Goal: Information Seeking & Learning: Learn about a topic

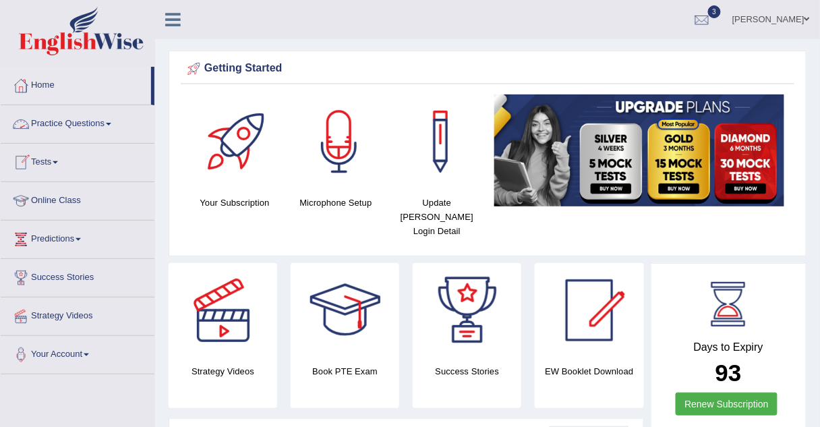
click at [102, 121] on link "Practice Questions" at bounding box center [78, 122] width 154 height 34
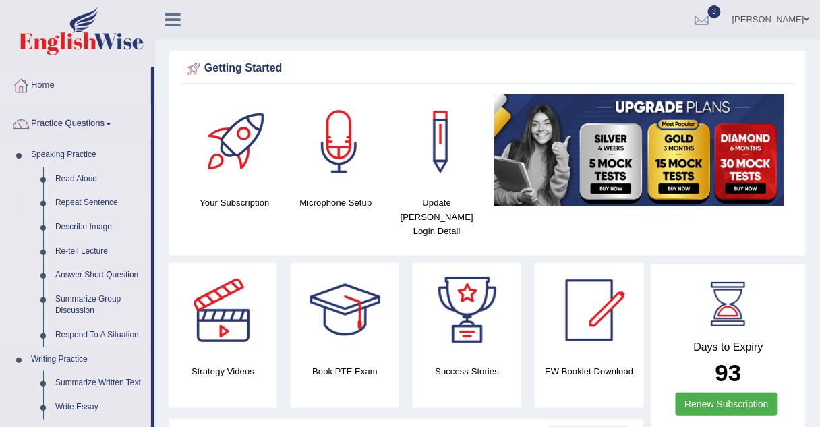
scroll to position [78, 0]
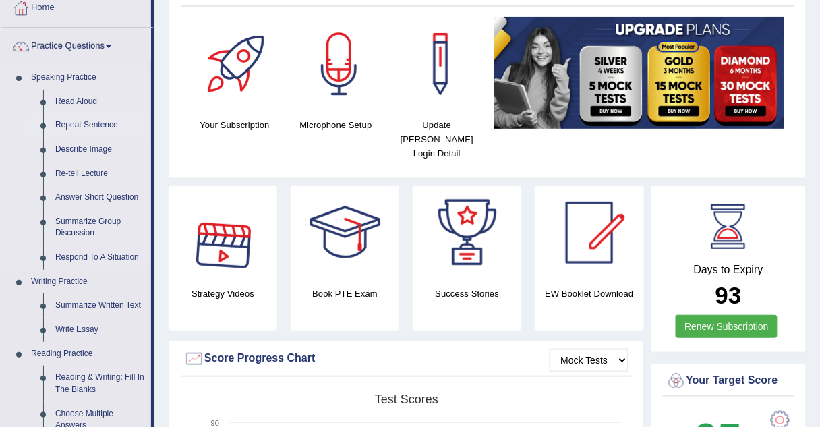
click at [107, 126] on link "Repeat Sentence" at bounding box center [100, 125] width 102 height 24
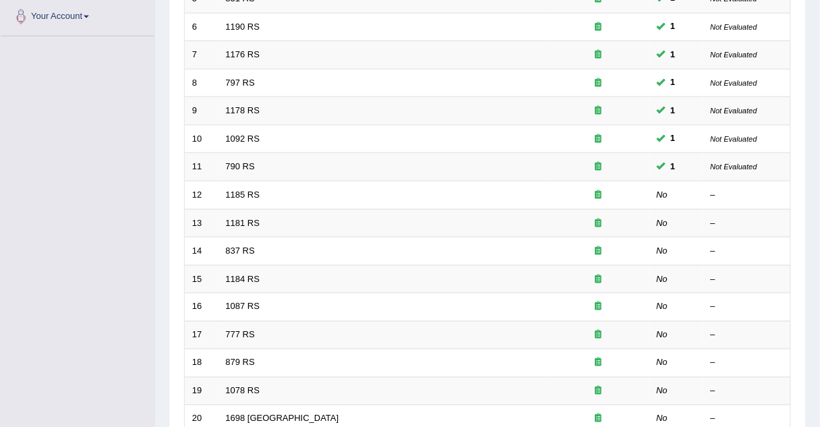
scroll to position [460, 0]
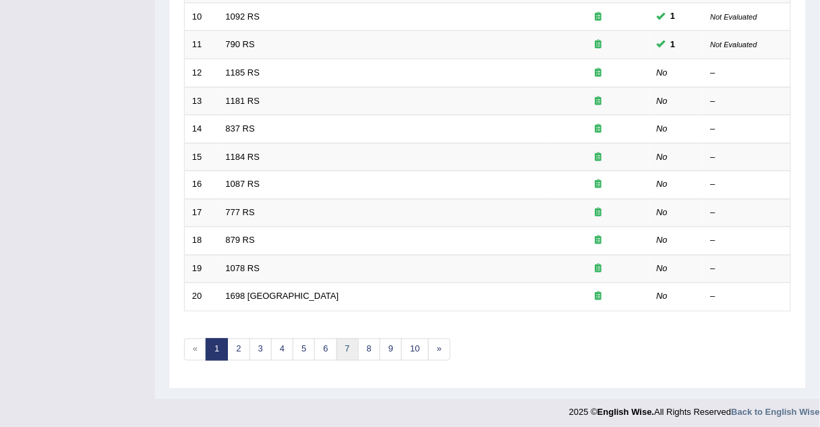
click at [347, 346] on link "7" at bounding box center [347, 349] width 22 height 22
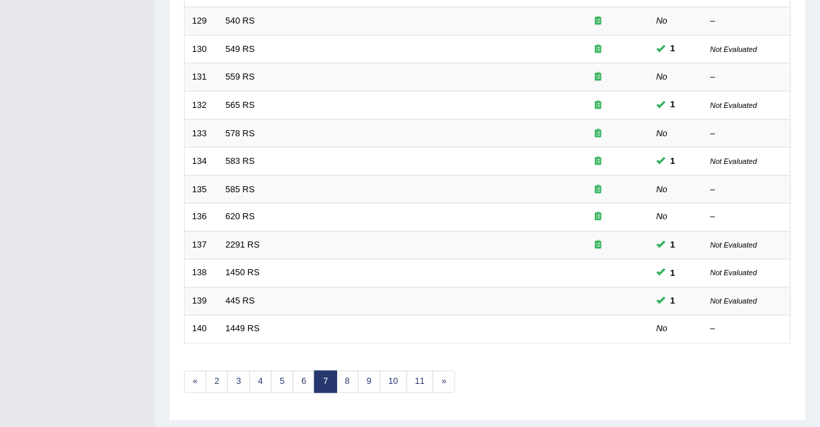
scroll to position [434, 0]
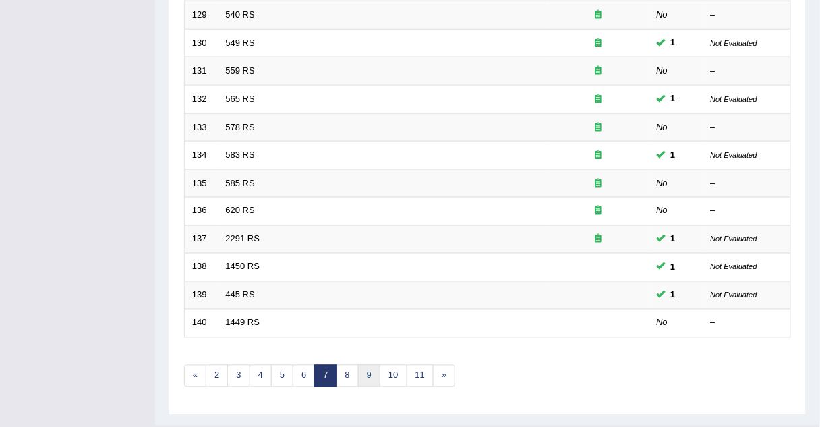
click at [359, 371] on link "9" at bounding box center [369, 376] width 22 height 22
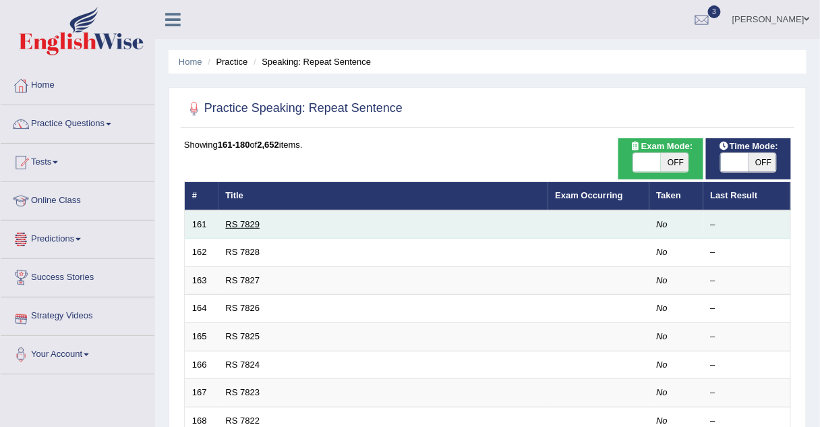
click at [230, 224] on link "RS 7829" at bounding box center [243, 224] width 34 height 10
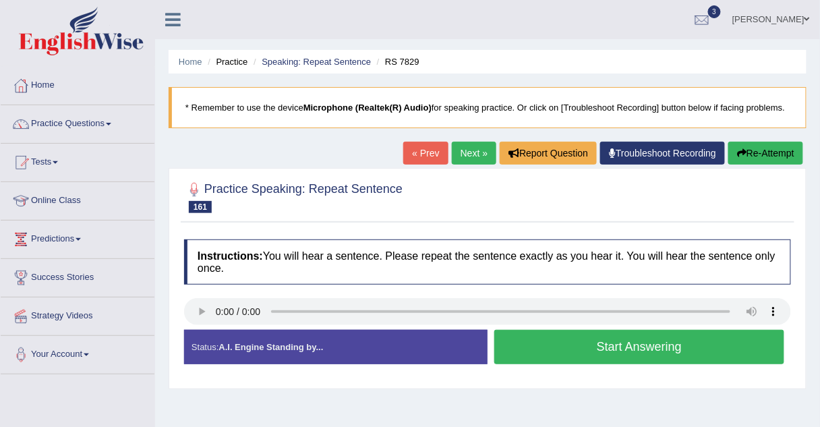
click at [512, 338] on button "Start Answering" at bounding box center [639, 347] width 290 height 34
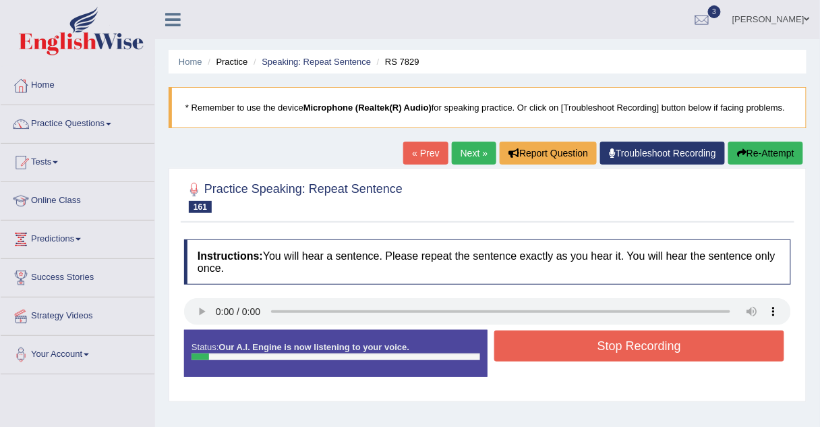
click at [512, 338] on button "Stop Recording" at bounding box center [639, 345] width 290 height 31
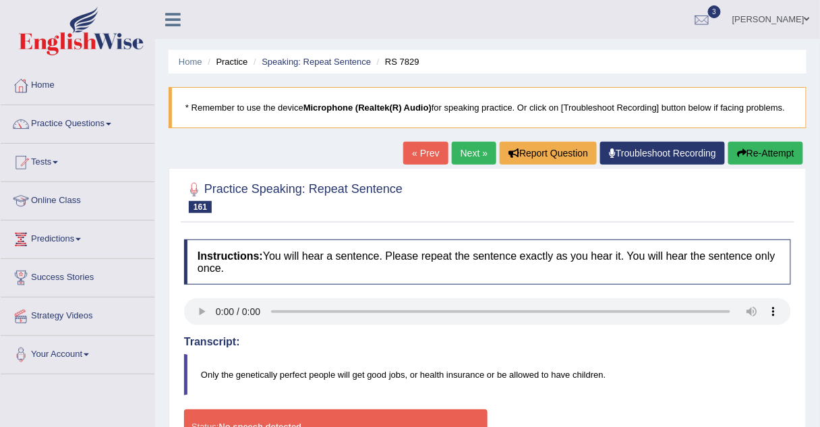
click at [465, 149] on link "Next »" at bounding box center [474, 153] width 45 height 23
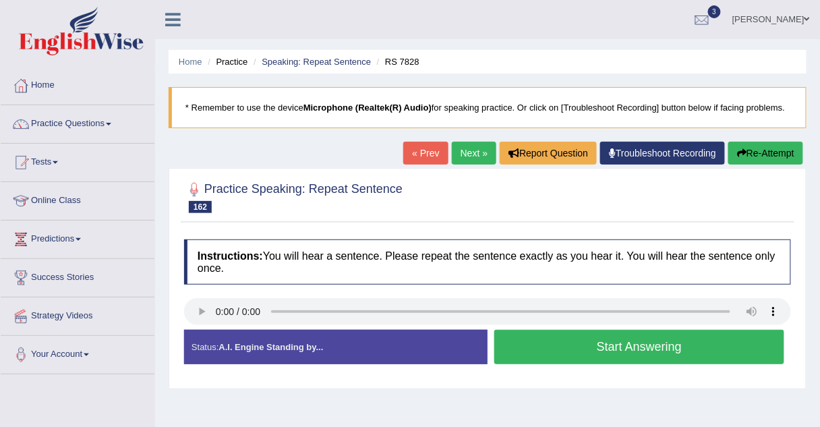
click at [481, 142] on link "Next »" at bounding box center [474, 153] width 45 height 23
click at [88, 127] on link "Practice Questions" at bounding box center [78, 122] width 154 height 34
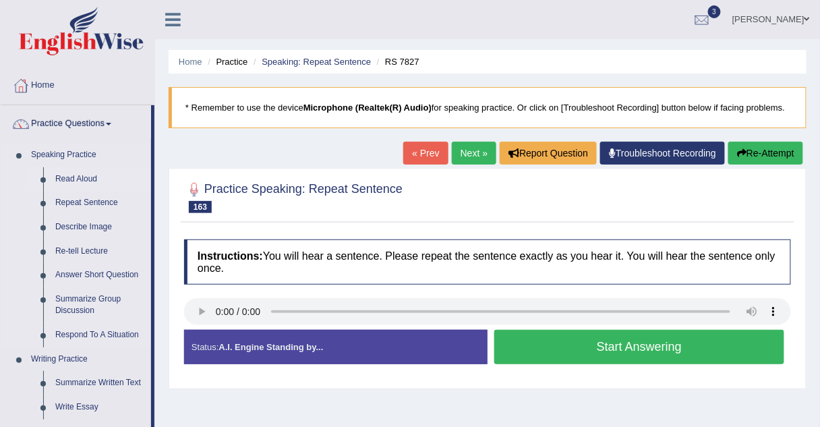
click at [76, 179] on link "Read Aloud" at bounding box center [100, 179] width 102 height 24
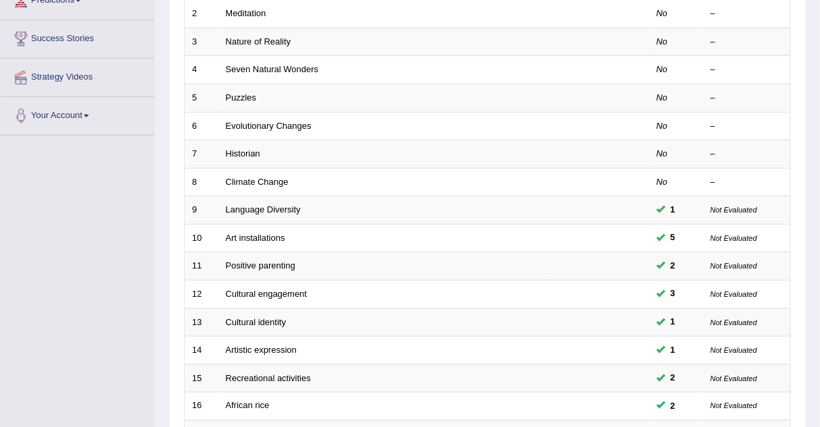
scroll to position [167, 0]
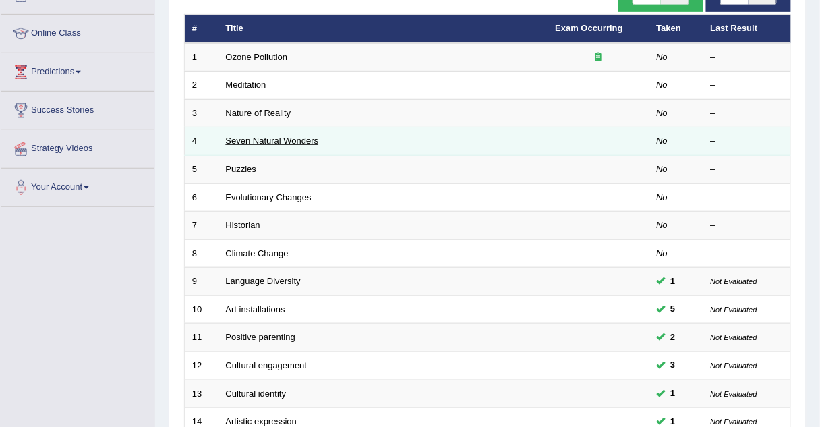
click at [266, 142] on link "Seven Natural Wonders" at bounding box center [272, 141] width 93 height 10
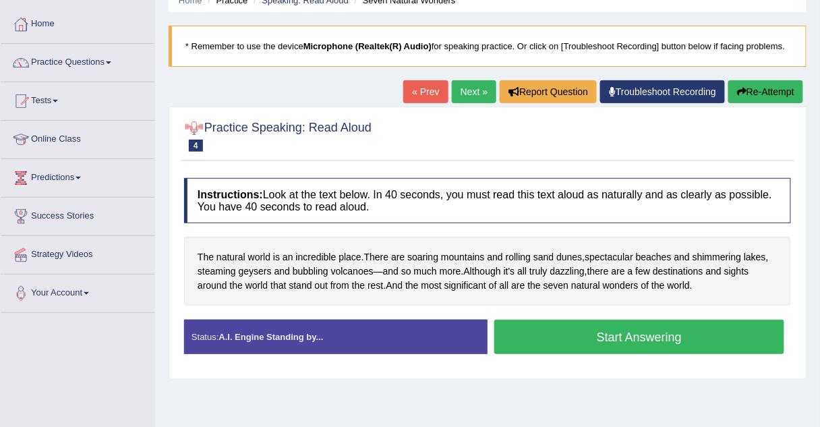
scroll to position [62, 0]
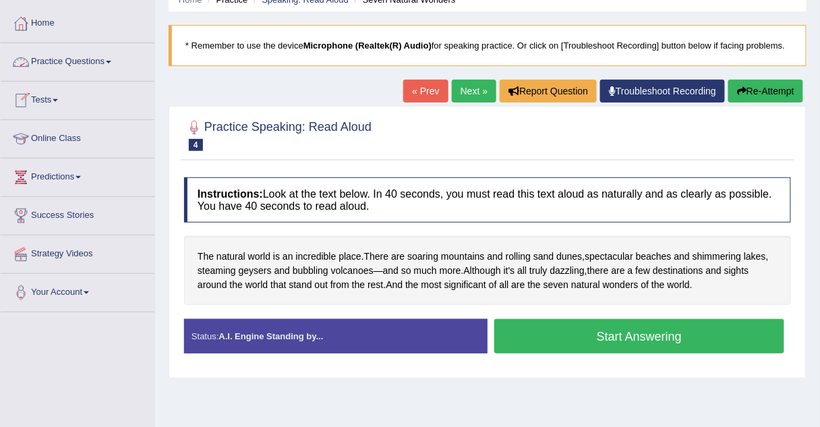
click at [63, 60] on link "Practice Questions" at bounding box center [78, 60] width 154 height 34
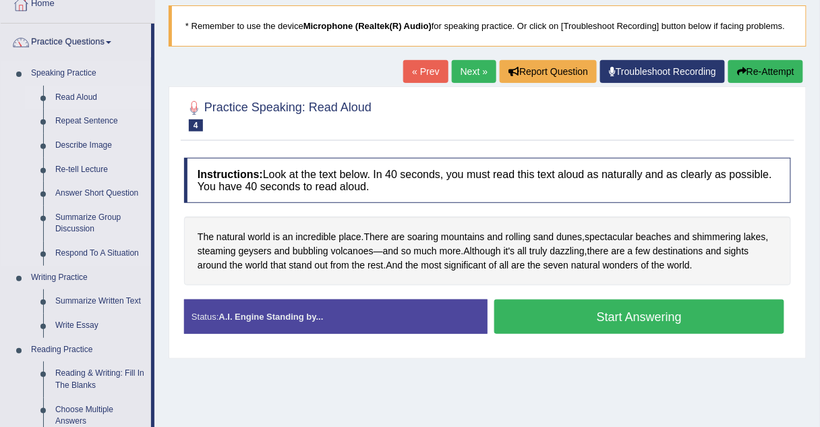
scroll to position [83, 0]
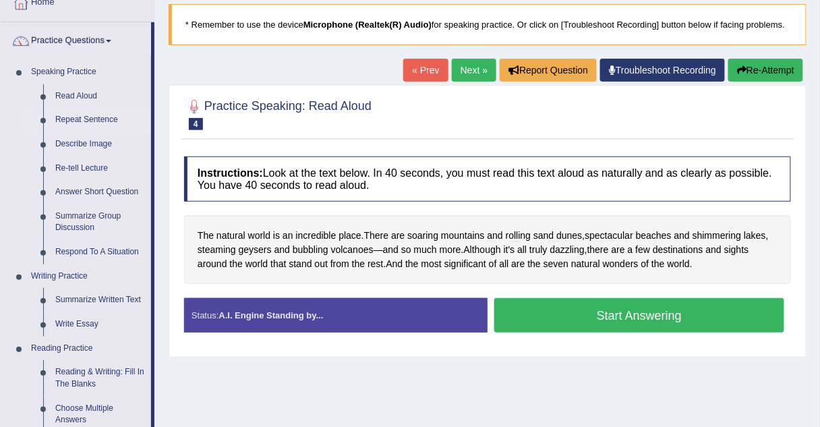
click at [83, 119] on link "Repeat Sentence" at bounding box center [100, 120] width 102 height 24
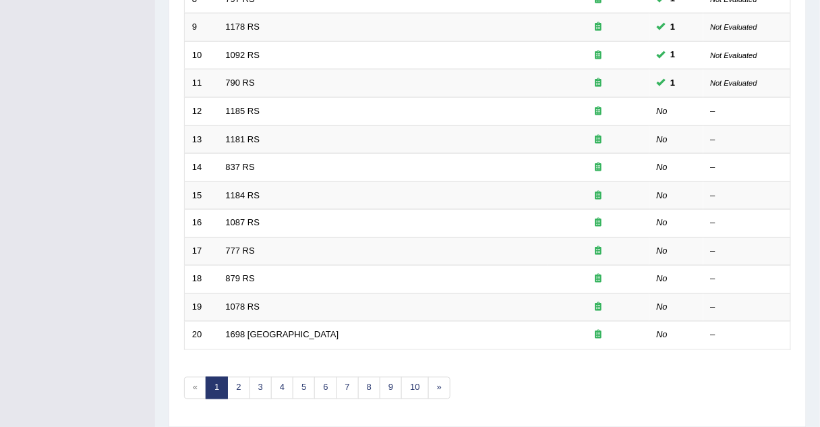
scroll to position [460, 0]
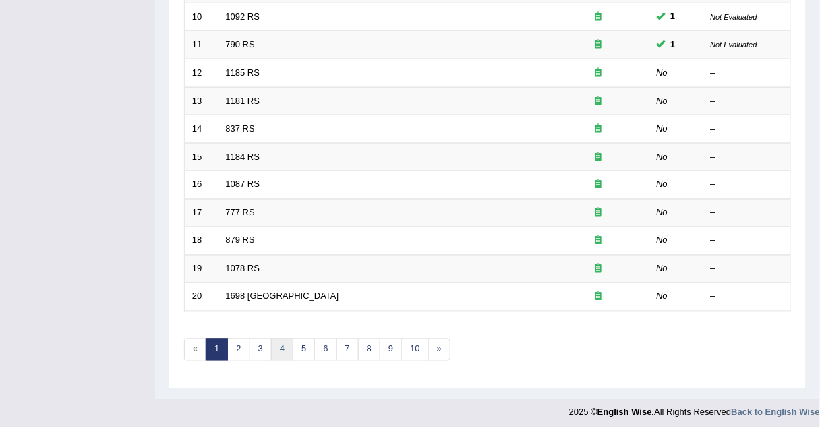
click at [282, 348] on link "4" at bounding box center [282, 349] width 22 height 22
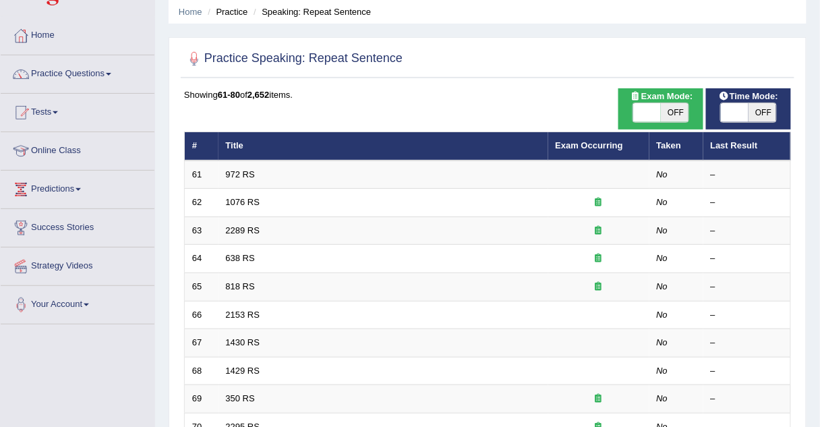
scroll to position [40, 0]
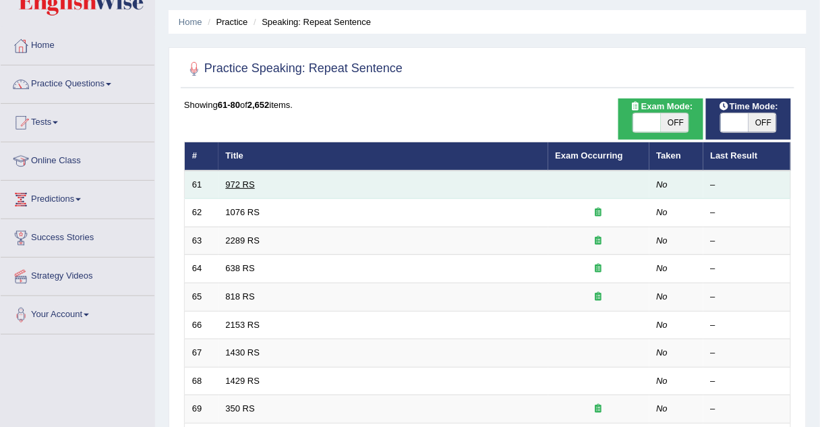
click at [235, 185] on link "972 RS" at bounding box center [240, 184] width 29 height 10
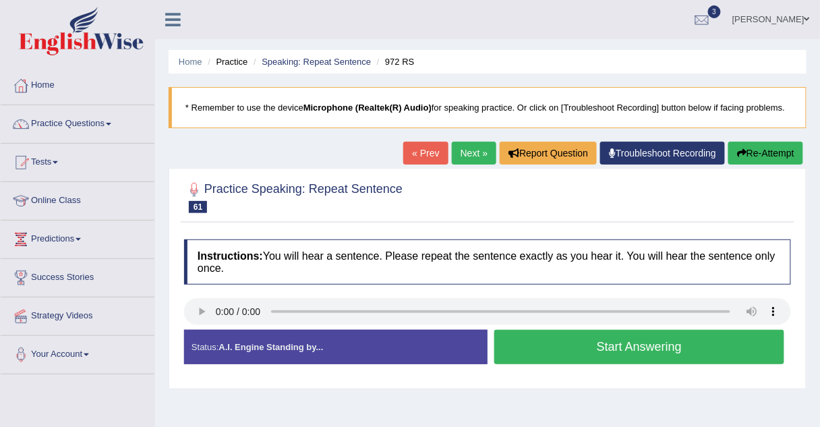
click at [539, 351] on button "Start Answering" at bounding box center [639, 347] width 290 height 34
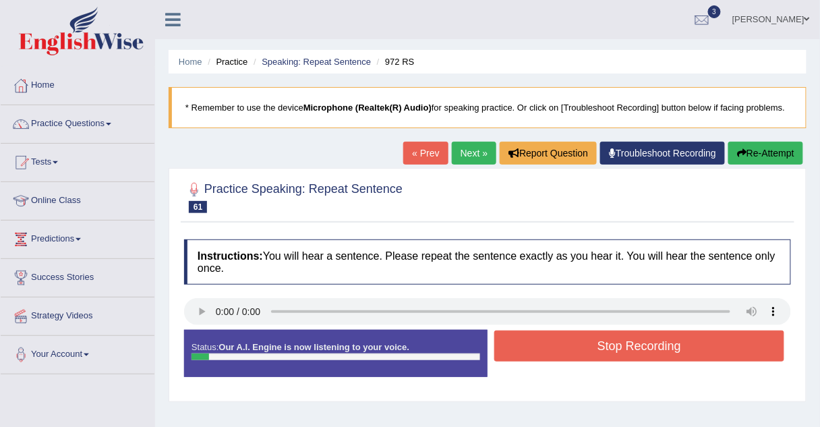
click at [539, 351] on button "Stop Recording" at bounding box center [639, 345] width 290 height 31
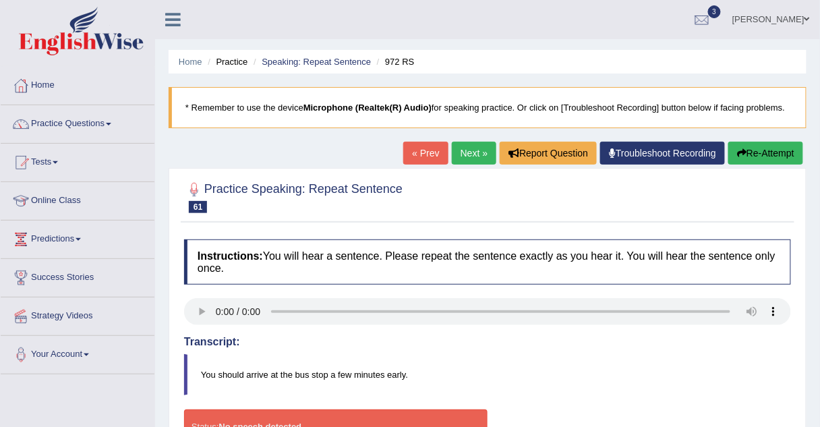
click at [469, 142] on link "Next »" at bounding box center [474, 153] width 45 height 23
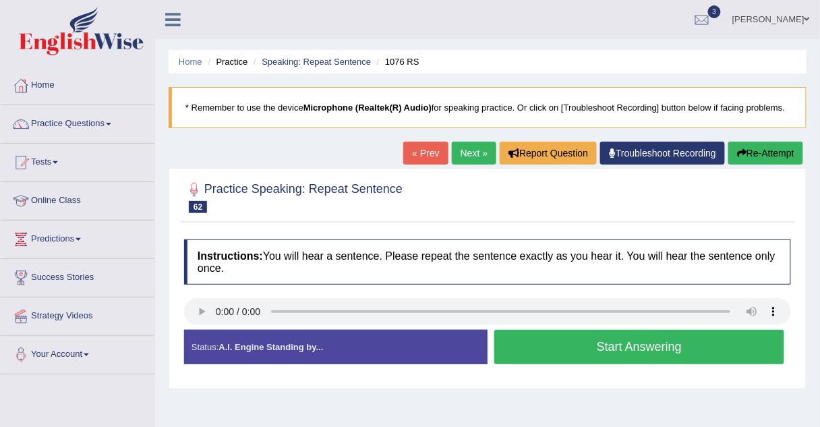
click at [517, 341] on button "Start Answering" at bounding box center [639, 347] width 290 height 34
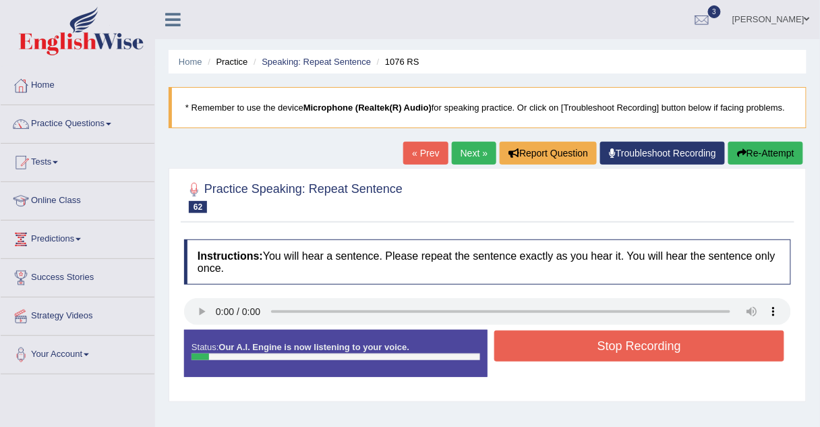
click at [517, 341] on button "Stop Recording" at bounding box center [639, 345] width 290 height 31
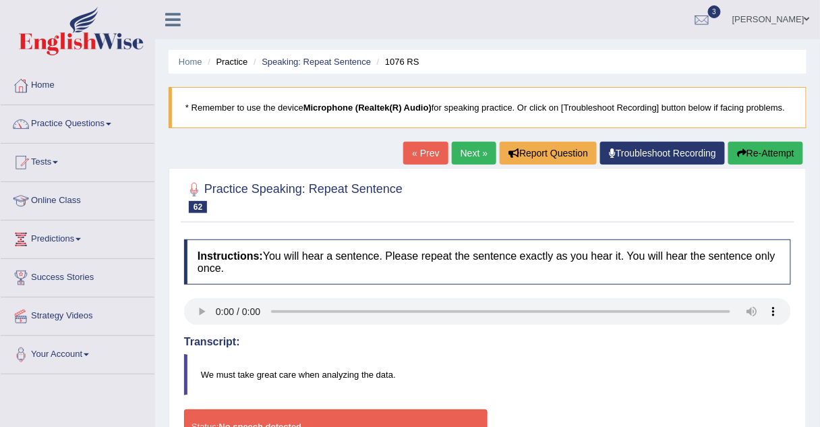
click at [465, 154] on link "Next »" at bounding box center [474, 153] width 45 height 23
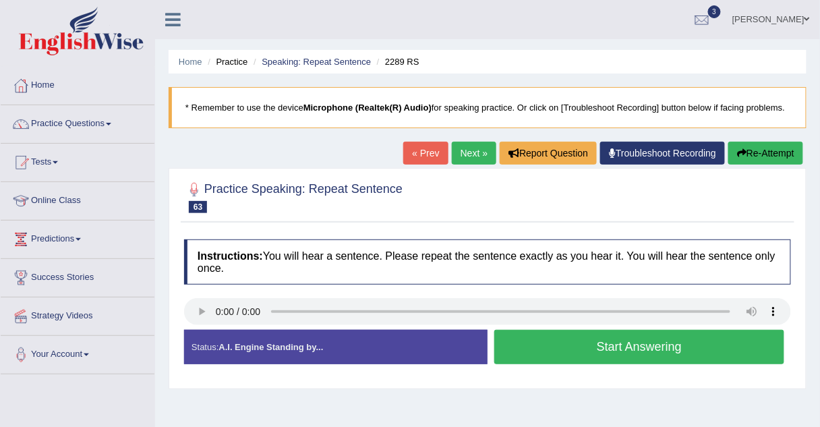
click at [502, 337] on button "Start Answering" at bounding box center [639, 347] width 290 height 34
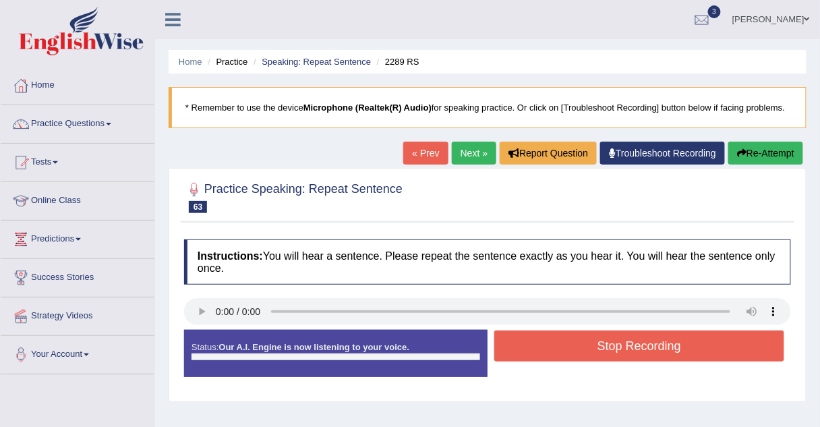
click at [502, 337] on button "Stop Recording" at bounding box center [639, 345] width 290 height 31
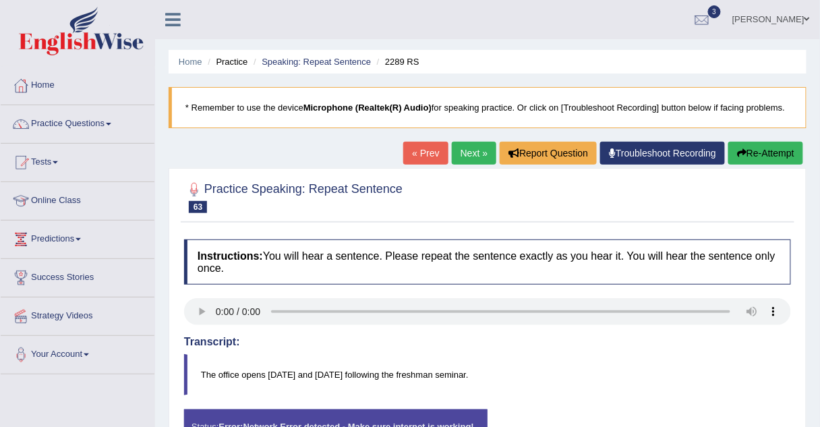
click at [462, 150] on link "Next »" at bounding box center [474, 153] width 45 height 23
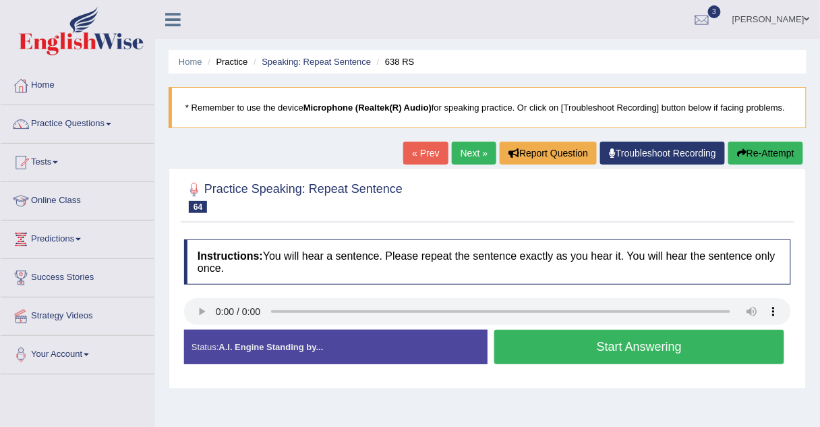
click at [520, 349] on button "Start Answering" at bounding box center [639, 347] width 290 height 34
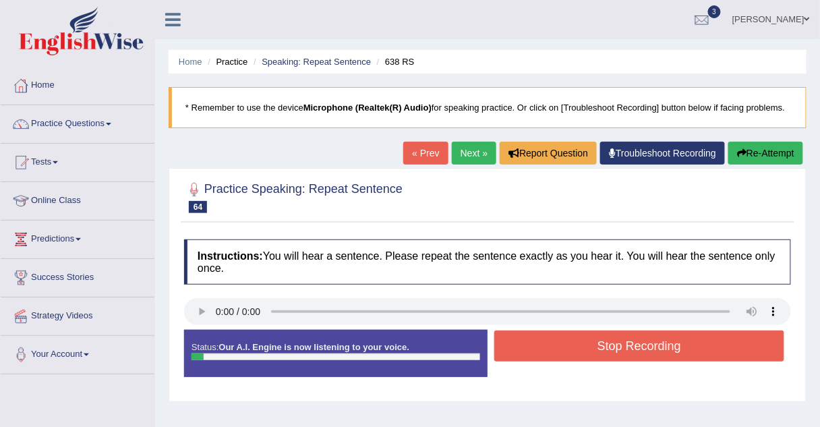
click at [520, 349] on button "Stop Recording" at bounding box center [639, 345] width 290 height 31
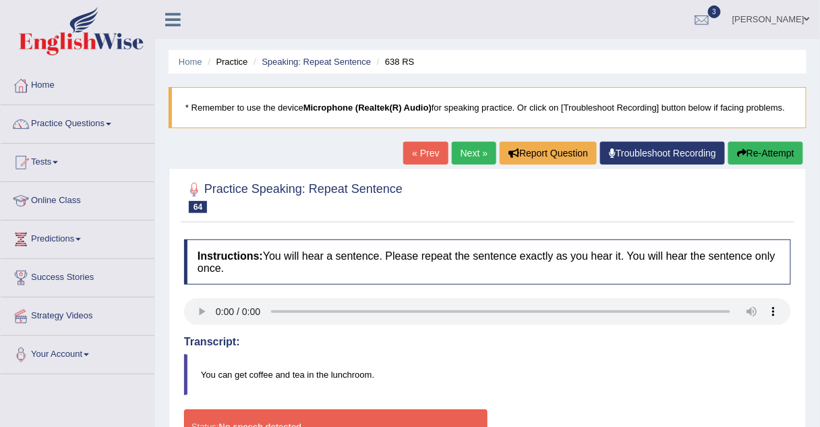
click at [463, 146] on link "Next »" at bounding box center [474, 153] width 45 height 23
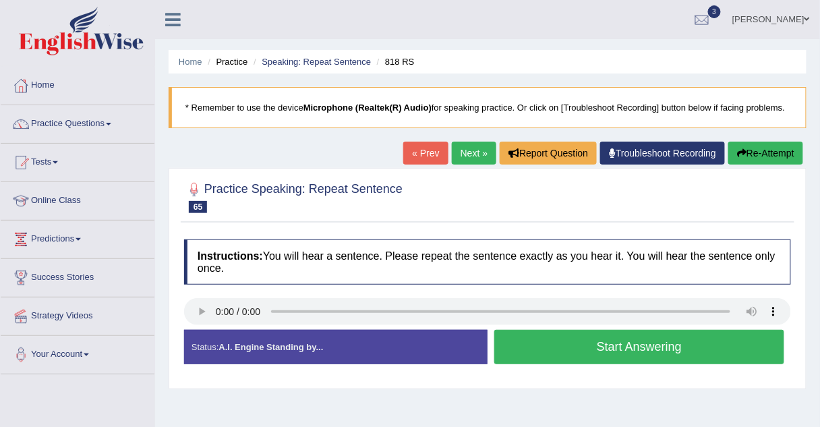
click at [512, 345] on button "Start Answering" at bounding box center [639, 347] width 290 height 34
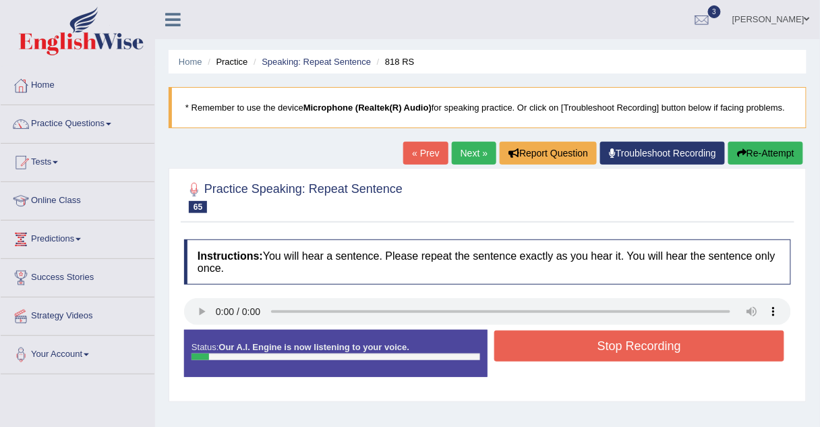
click at [512, 345] on button "Stop Recording" at bounding box center [639, 345] width 290 height 31
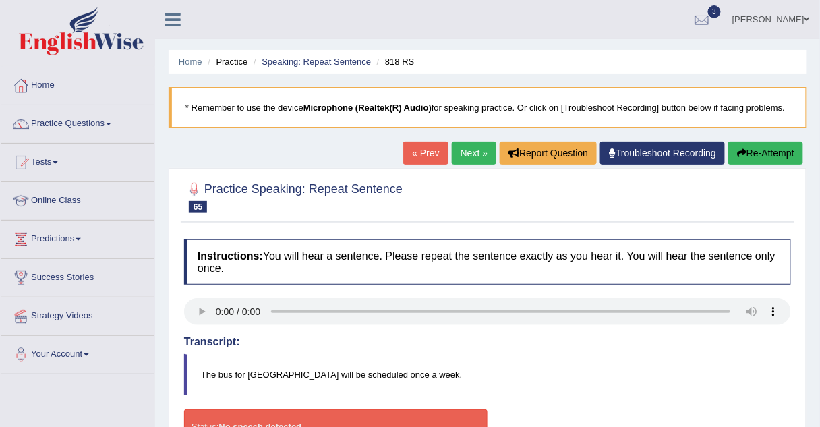
click at [471, 150] on link "Next »" at bounding box center [474, 153] width 45 height 23
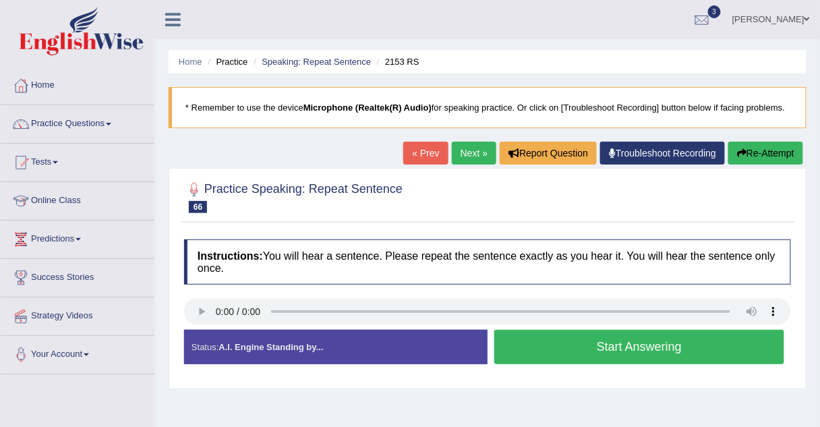
click at [505, 343] on button "Start Answering" at bounding box center [639, 347] width 290 height 34
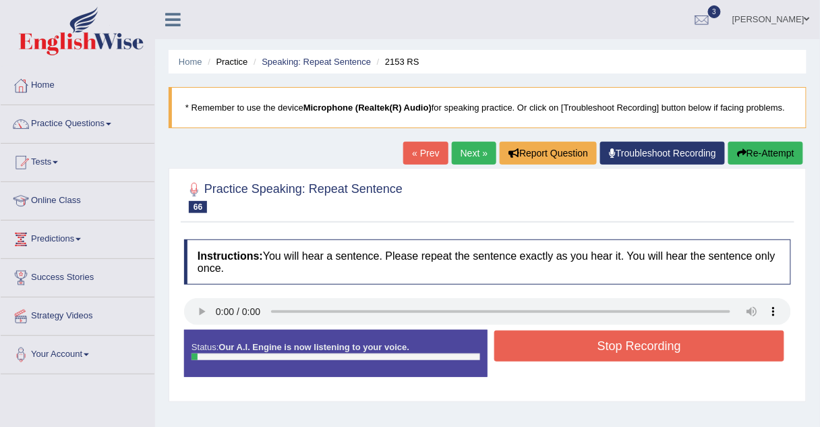
click at [505, 343] on button "Stop Recording" at bounding box center [639, 345] width 290 height 31
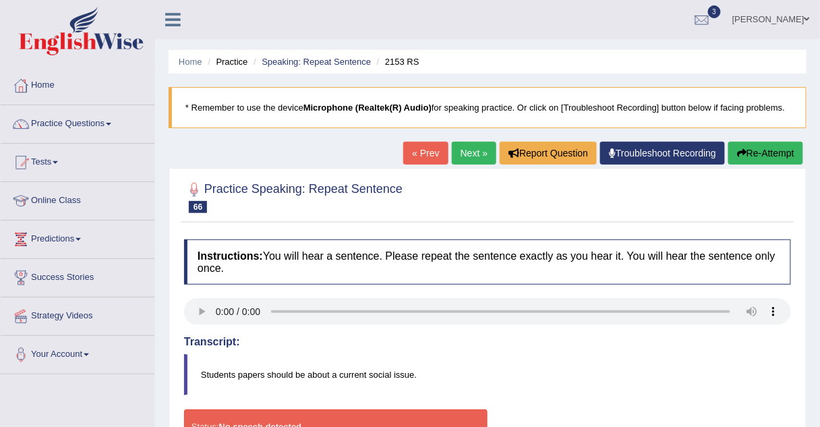
click at [465, 152] on link "Next »" at bounding box center [474, 153] width 45 height 23
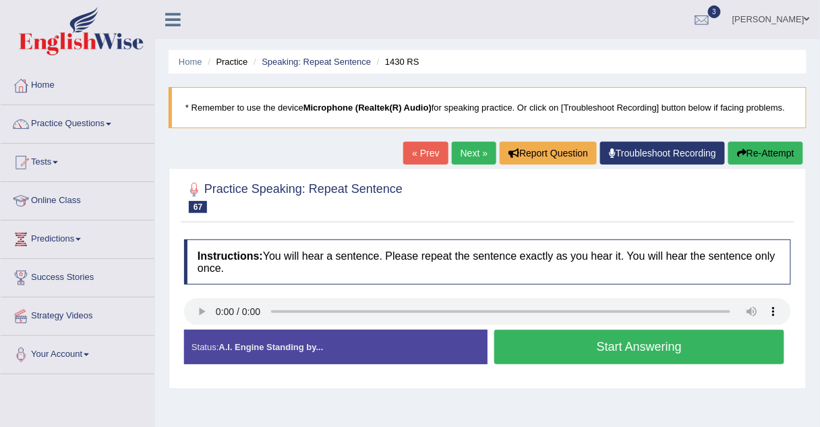
click at [480, 148] on link "Next »" at bounding box center [474, 153] width 45 height 23
click at [512, 335] on button "Start Answering" at bounding box center [639, 347] width 290 height 34
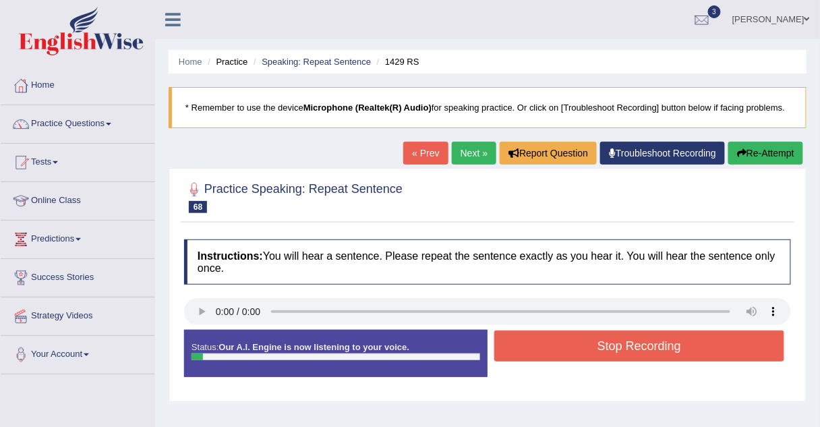
click at [512, 335] on button "Stop Recording" at bounding box center [639, 345] width 290 height 31
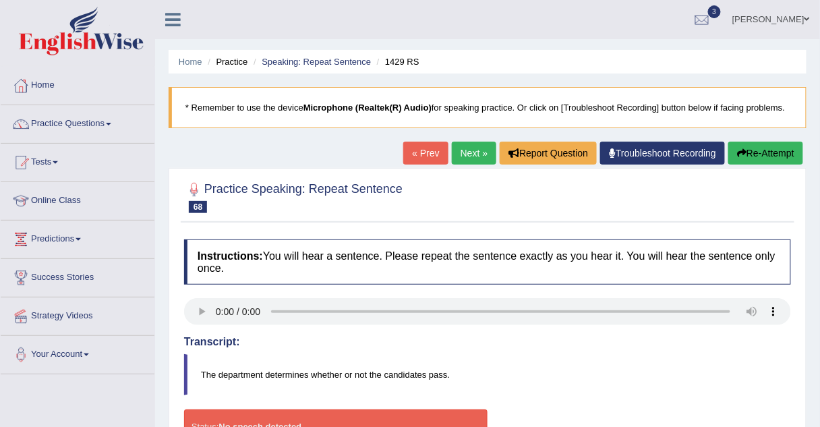
click at [473, 144] on link "Next »" at bounding box center [474, 153] width 45 height 23
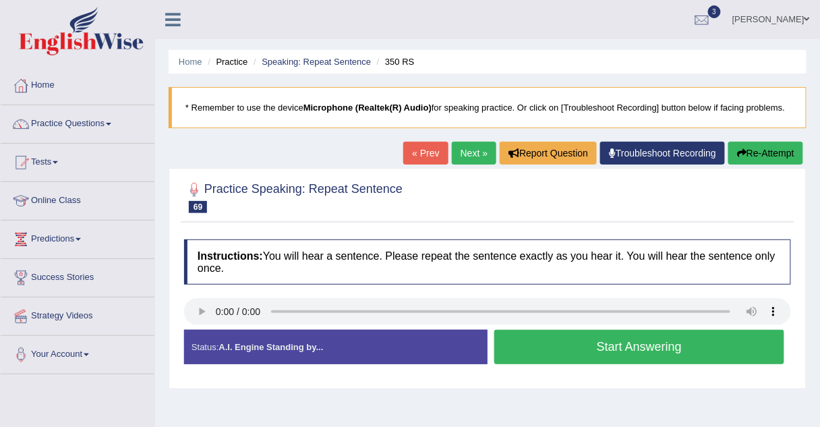
click at [529, 345] on button "Start Answering" at bounding box center [639, 347] width 290 height 34
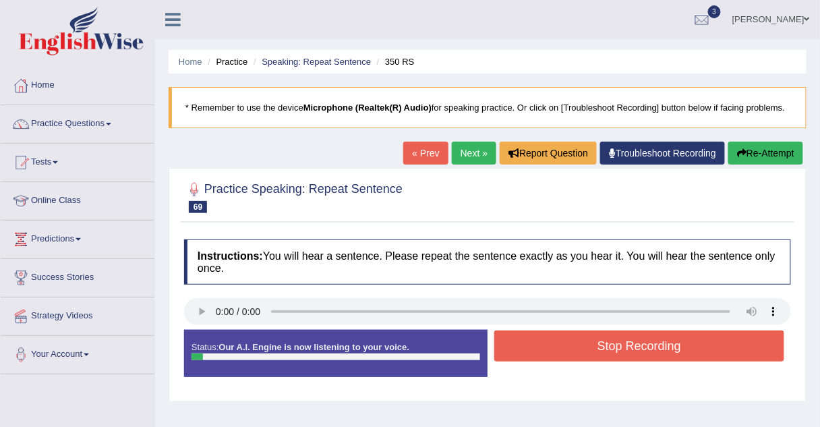
click at [529, 345] on button "Stop Recording" at bounding box center [639, 345] width 290 height 31
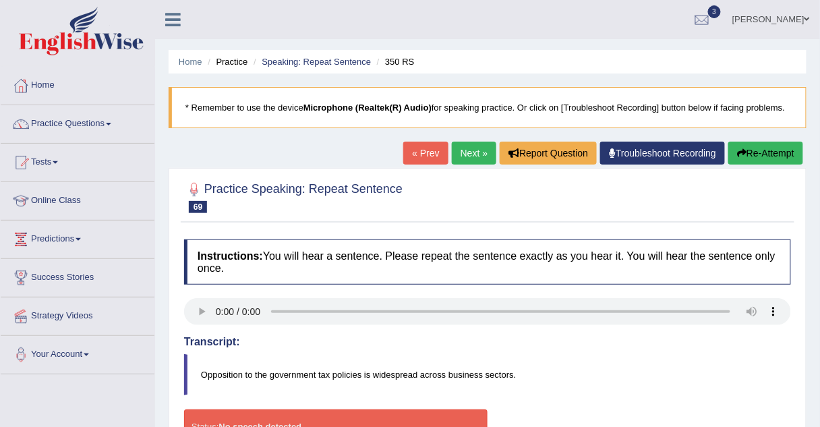
click at [466, 150] on link "Next »" at bounding box center [474, 153] width 45 height 23
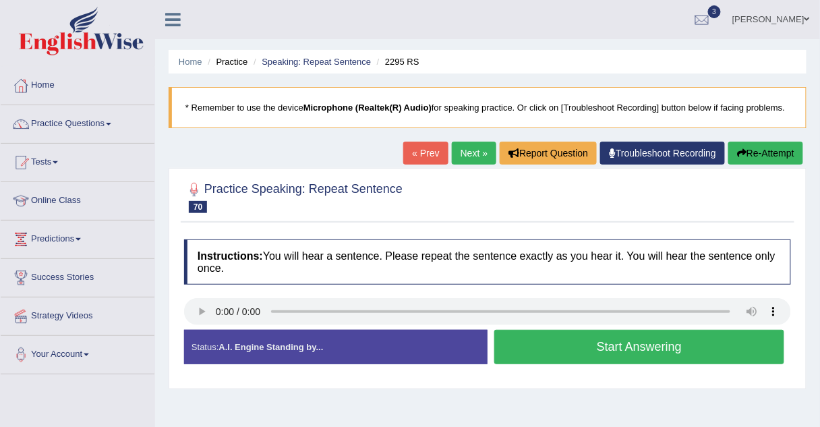
click at [472, 156] on link "Next »" at bounding box center [474, 153] width 45 height 23
click at [510, 334] on button "Start Answering" at bounding box center [639, 347] width 290 height 34
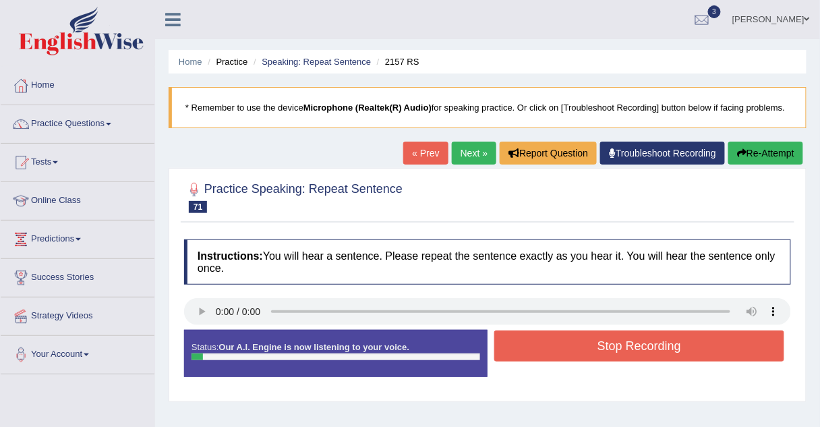
click at [510, 334] on button "Stop Recording" at bounding box center [639, 345] width 290 height 31
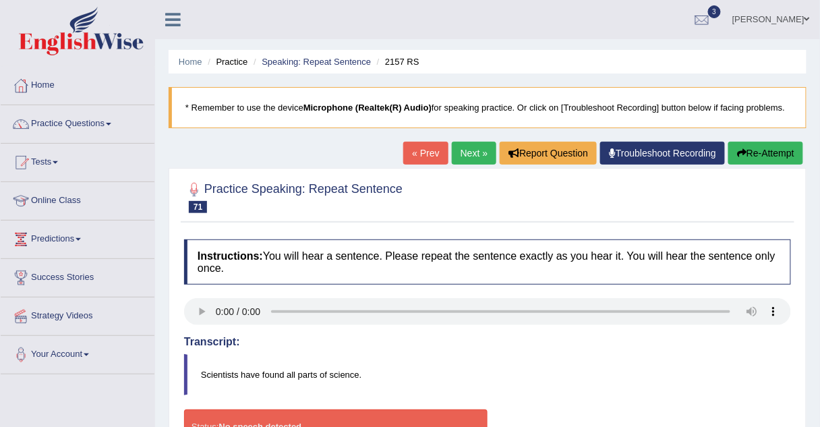
click at [465, 154] on link "Next »" at bounding box center [474, 153] width 45 height 23
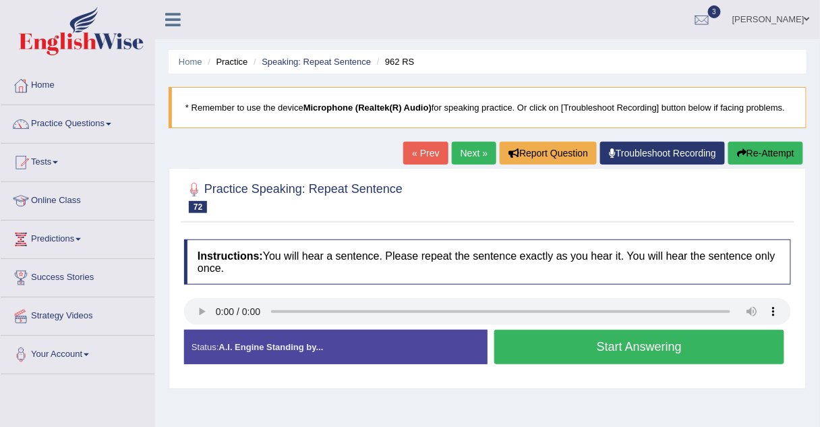
click at [514, 343] on button "Start Answering" at bounding box center [639, 347] width 290 height 34
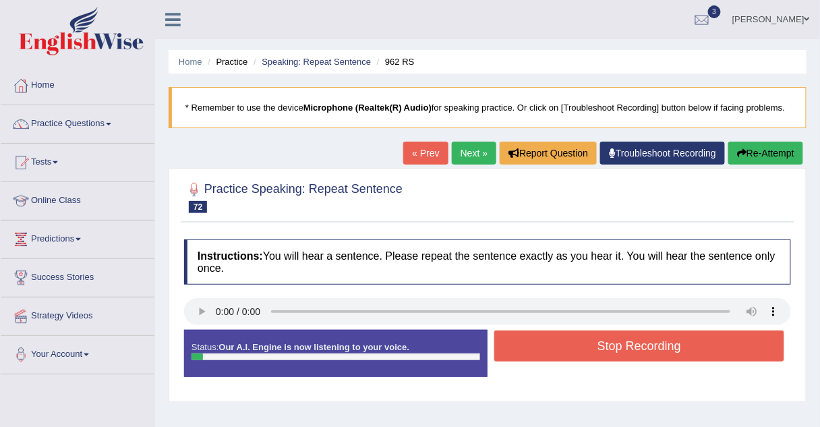
click at [514, 343] on button "Stop Recording" at bounding box center [639, 345] width 290 height 31
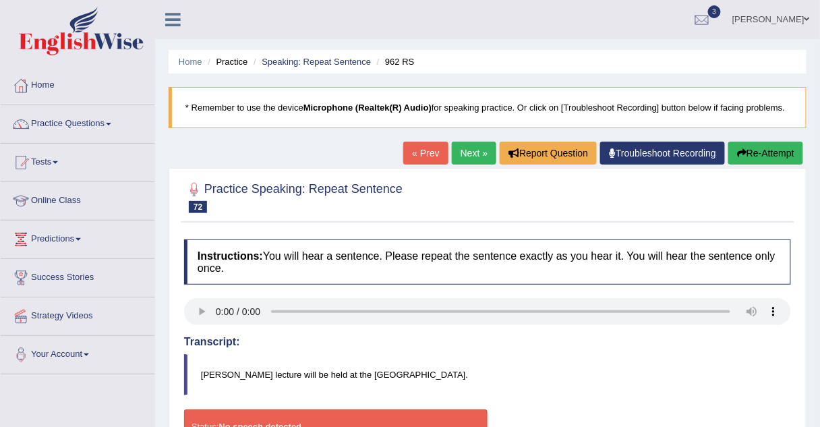
click at [89, 124] on link "Practice Questions" at bounding box center [78, 122] width 154 height 34
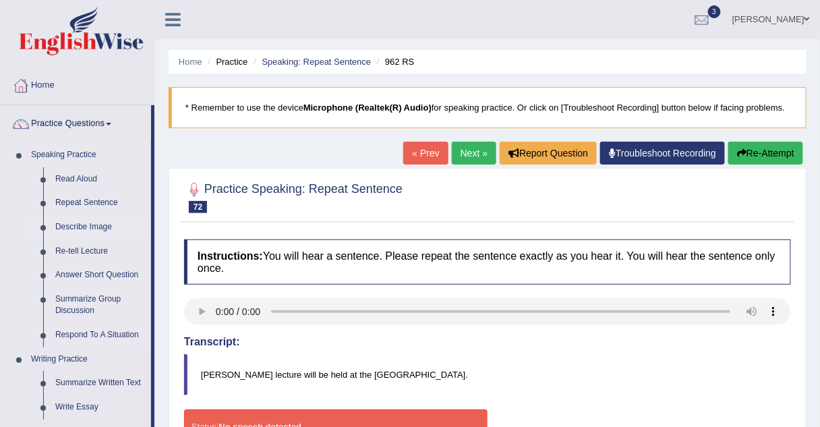
click at [74, 224] on link "Describe Image" at bounding box center [100, 227] width 102 height 24
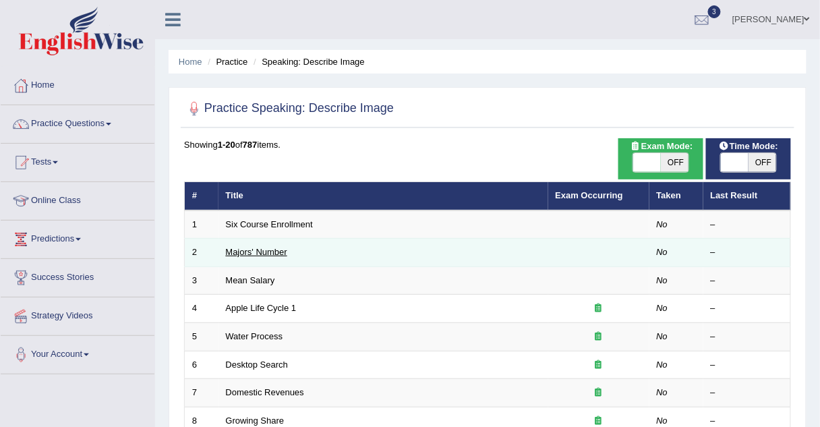
click at [267, 251] on link "Majors' Number" at bounding box center [256, 252] width 61 height 10
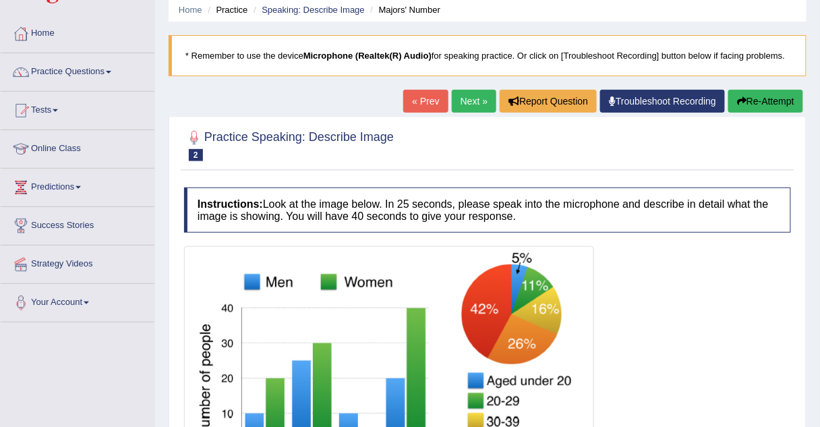
scroll to position [45, 0]
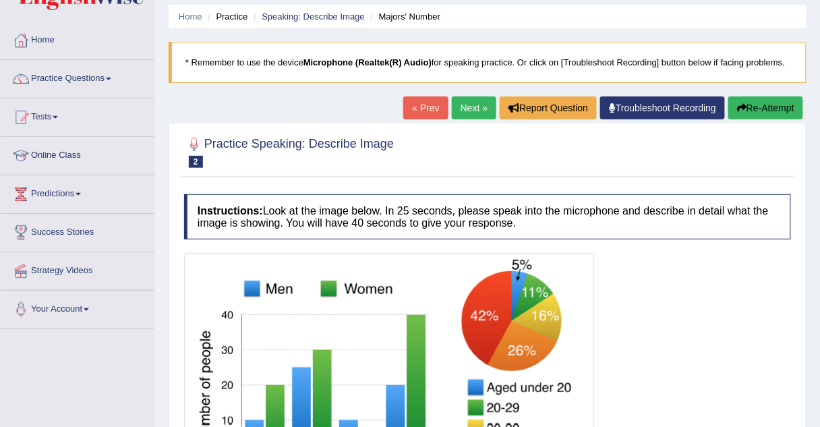
click at [460, 106] on link "Next »" at bounding box center [474, 107] width 45 height 23
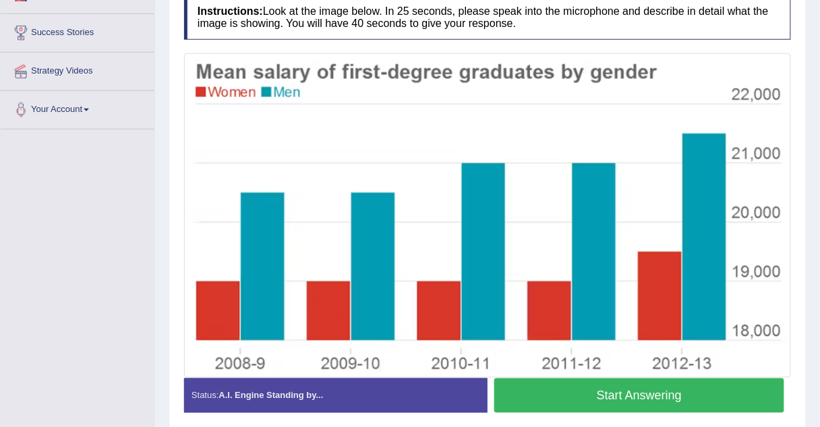
scroll to position [244, 0]
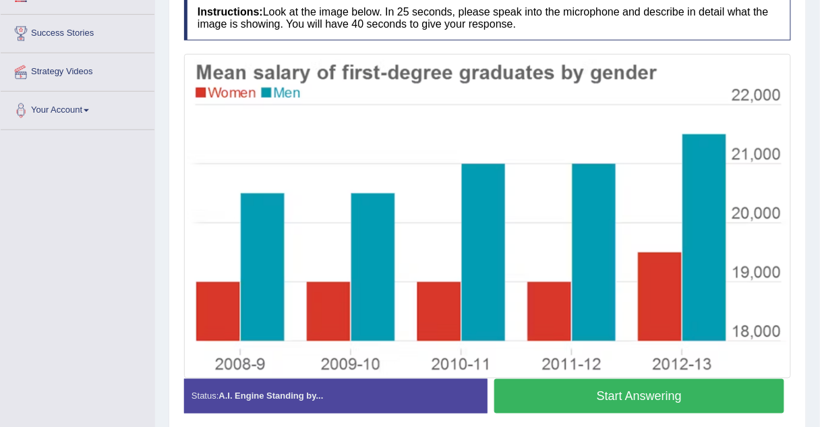
click at [460, 106] on img at bounding box center [487, 216] width 600 height 318
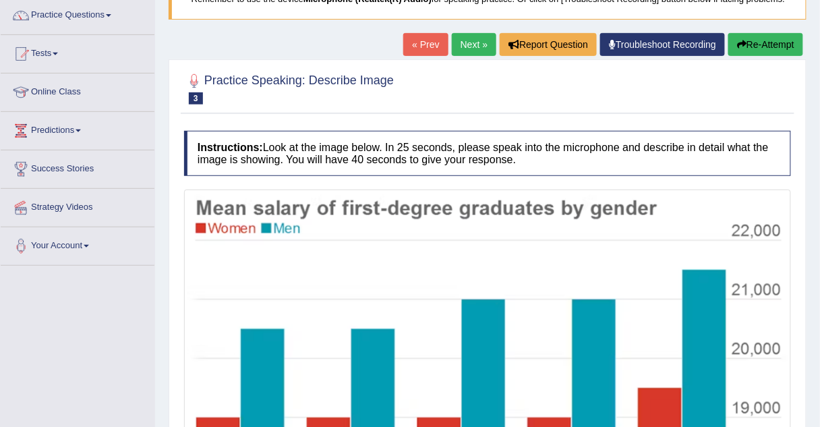
scroll to position [107, 0]
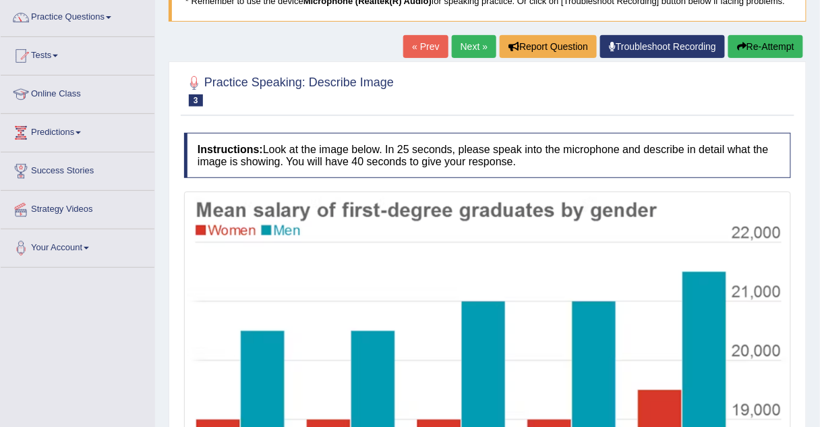
click at [474, 49] on link "Next »" at bounding box center [474, 46] width 45 height 23
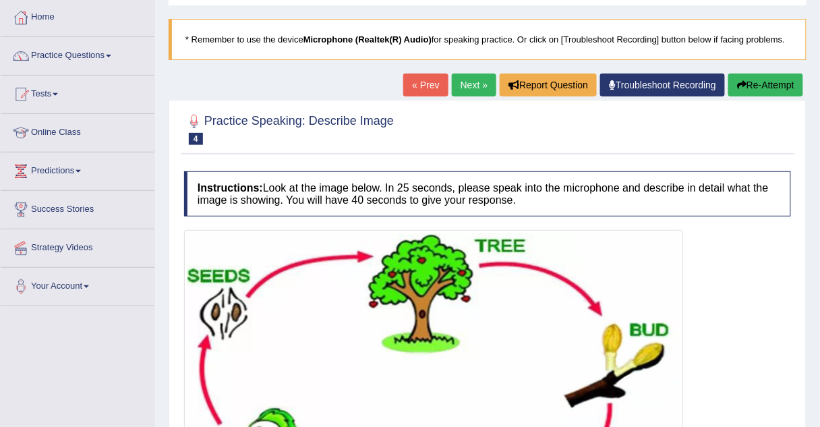
scroll to position [56, 0]
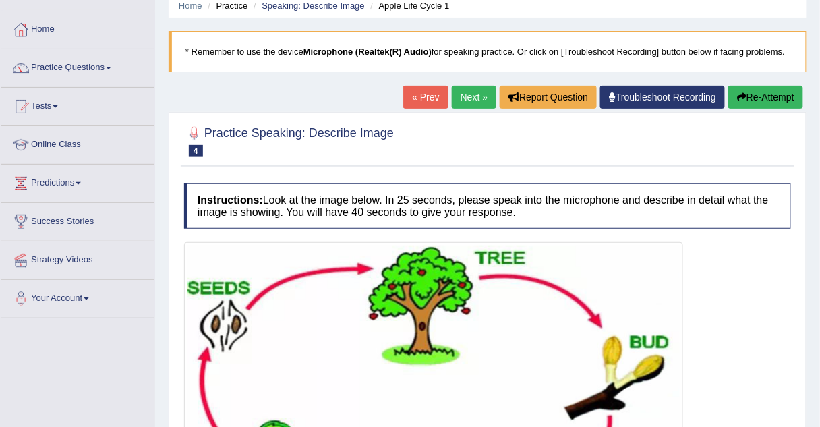
click at [466, 98] on link "Next »" at bounding box center [474, 97] width 45 height 23
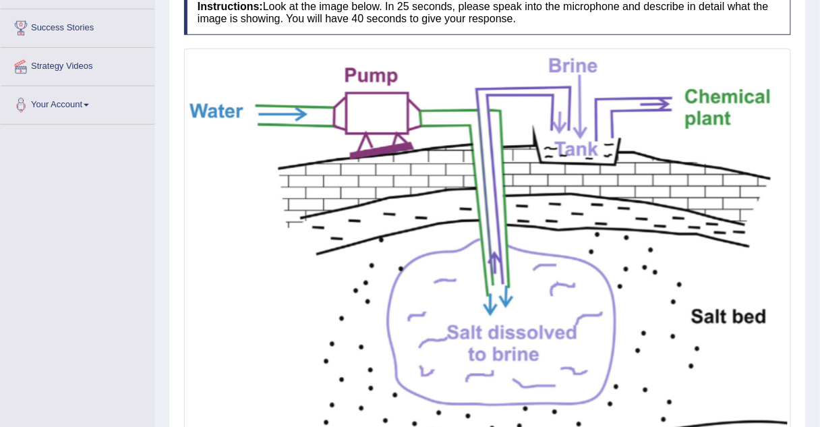
scroll to position [249, 0]
click at [466, 156] on img at bounding box center [487, 255] width 600 height 405
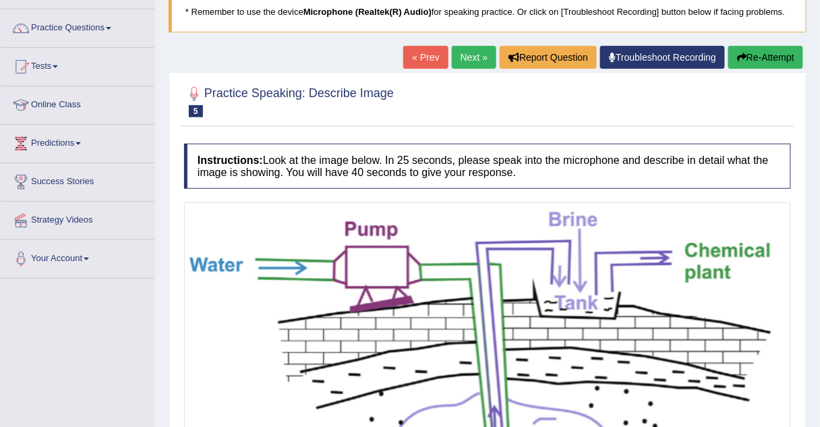
scroll to position [96, 0]
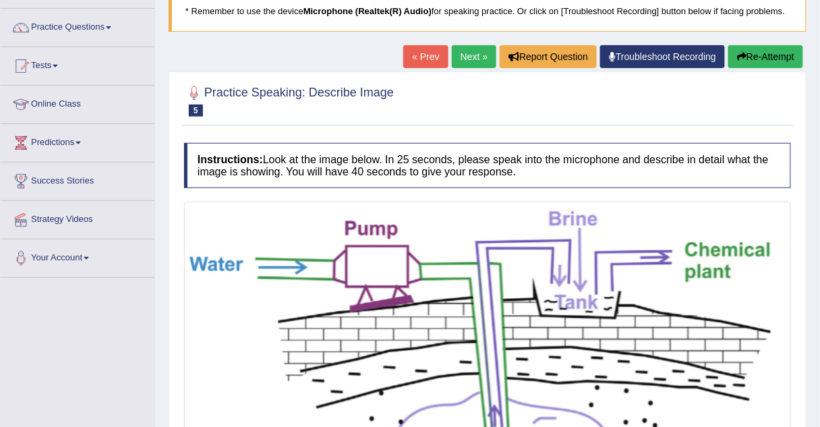
click at [469, 59] on link "Next »" at bounding box center [474, 56] width 45 height 23
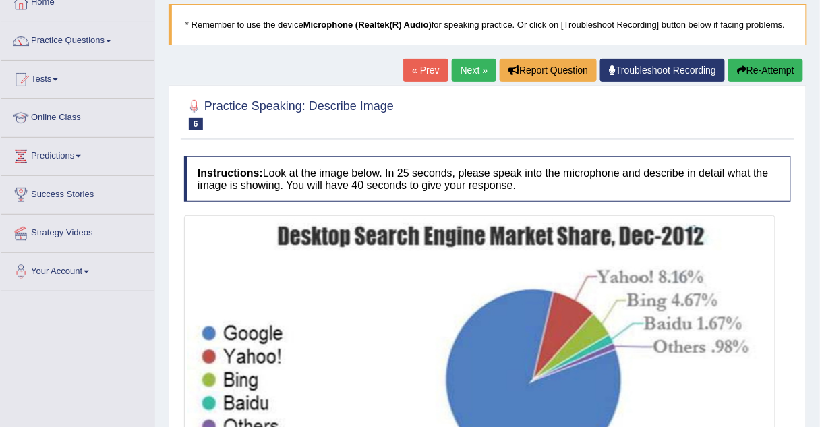
scroll to position [84, 0]
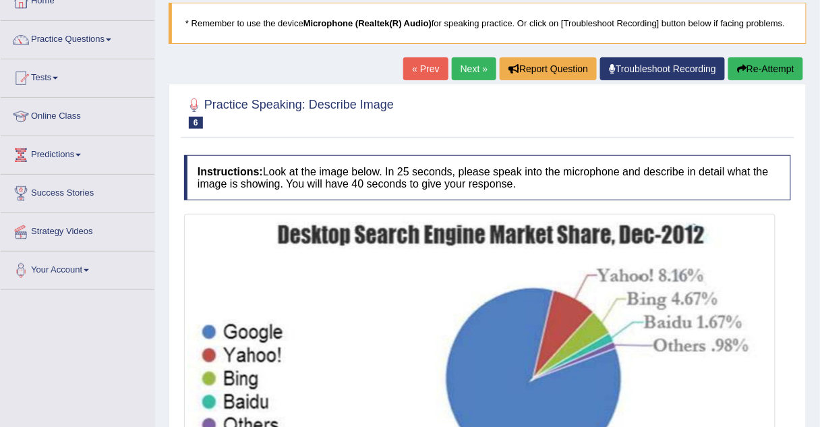
click at [464, 69] on link "Next »" at bounding box center [474, 68] width 45 height 23
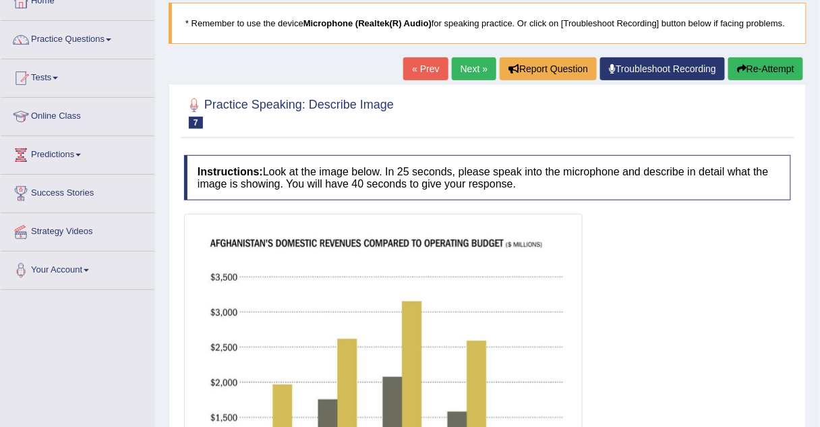
scroll to position [86, 0]
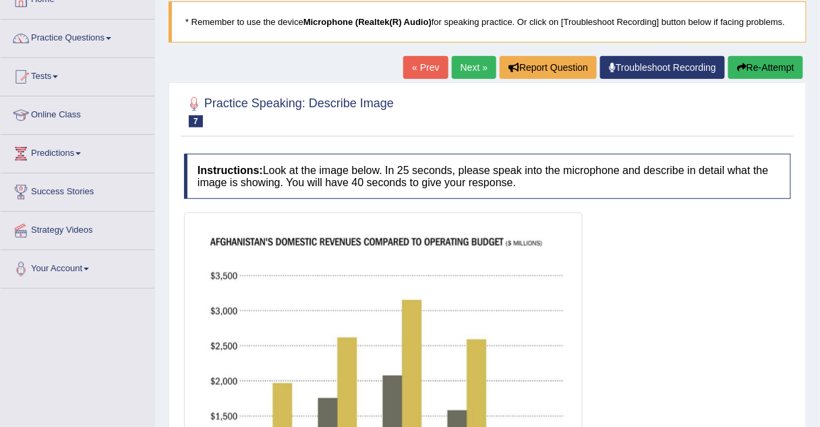
click at [467, 67] on link "Next »" at bounding box center [474, 67] width 45 height 23
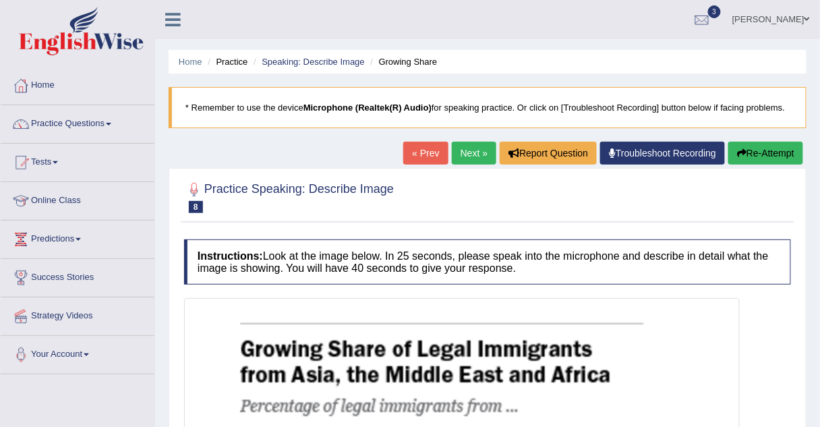
click at [457, 156] on link "Next »" at bounding box center [474, 153] width 45 height 23
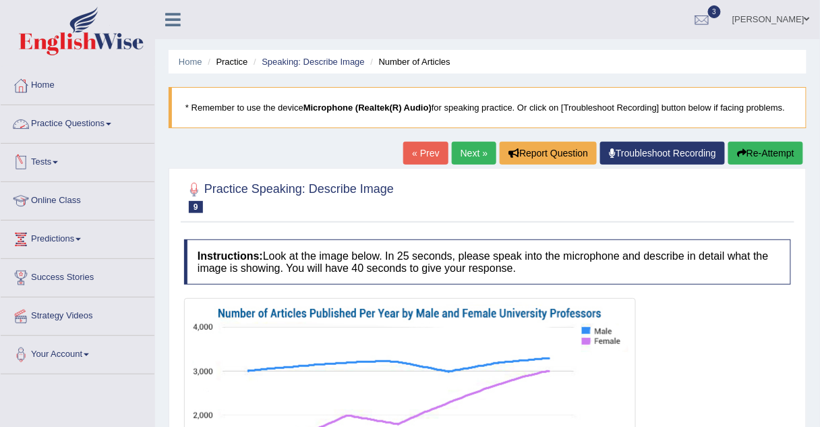
click at [53, 119] on link "Practice Questions" at bounding box center [78, 122] width 154 height 34
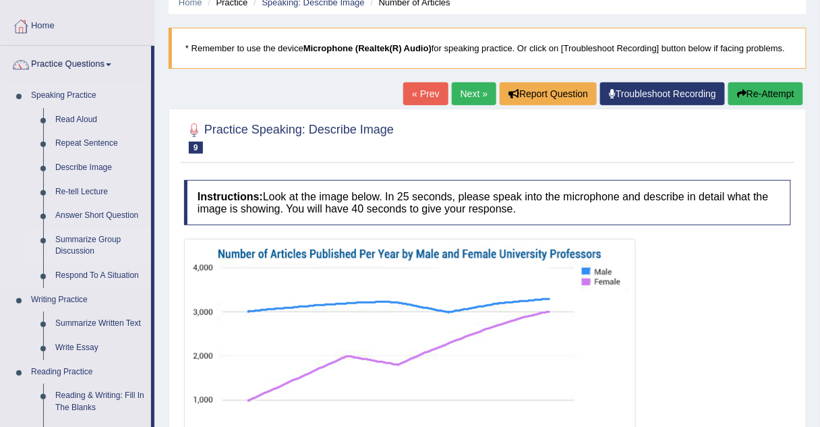
scroll to position [61, 0]
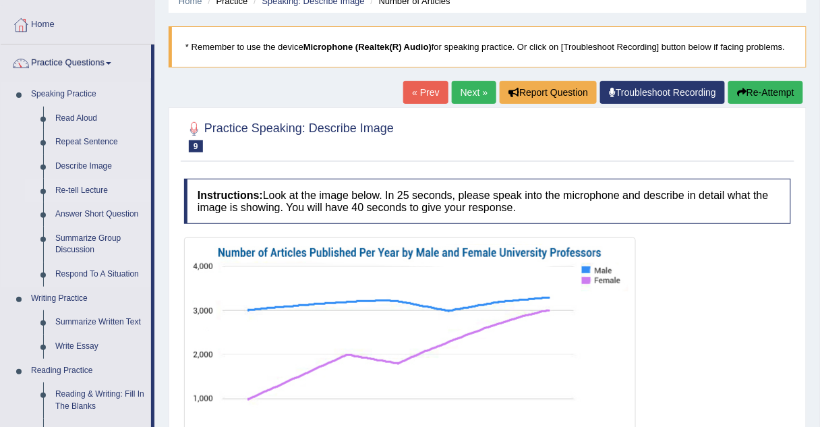
click at [62, 187] on link "Re-tell Lecture" at bounding box center [100, 191] width 102 height 24
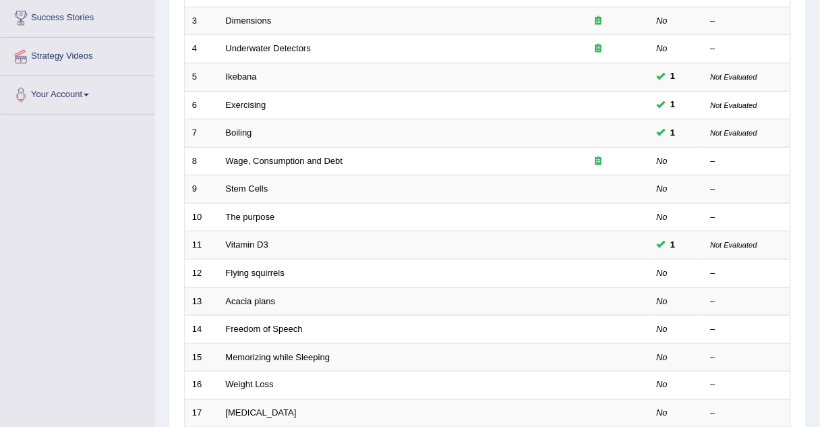
scroll to position [259, 0]
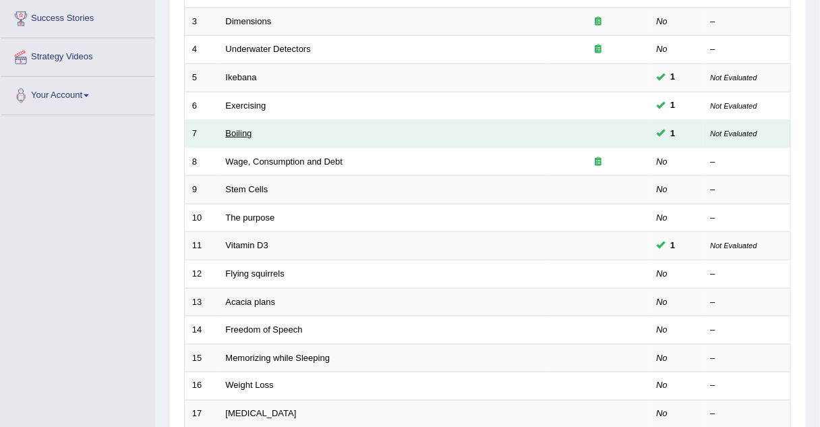
click at [233, 129] on link "Boiling" at bounding box center [239, 133] width 26 height 10
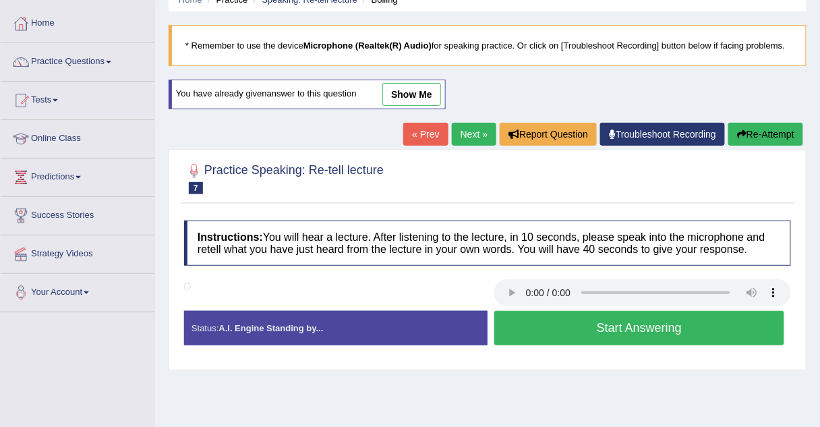
scroll to position [62, 0]
click at [408, 93] on link "show me" at bounding box center [411, 94] width 59 height 23
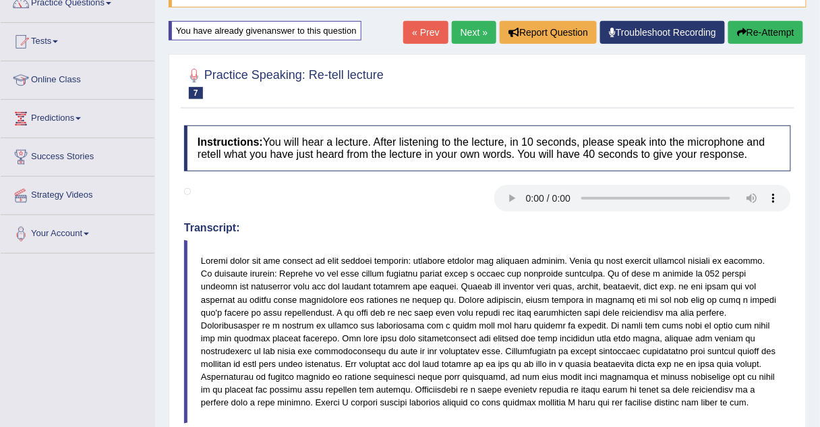
scroll to position [115, 0]
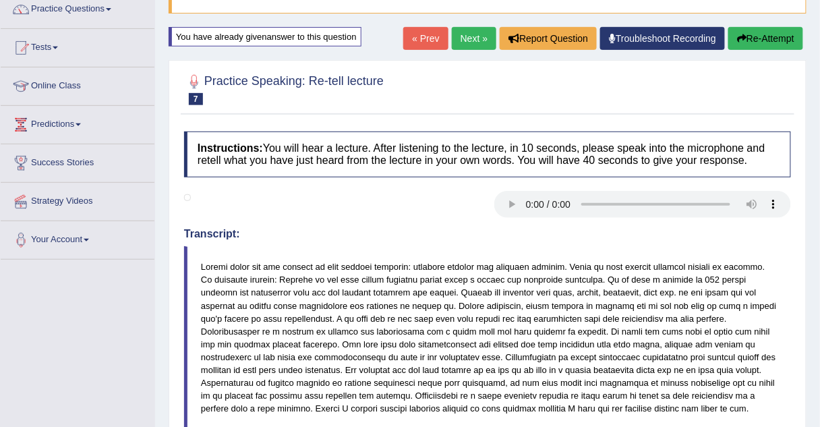
click at [464, 37] on link "Next »" at bounding box center [474, 38] width 45 height 23
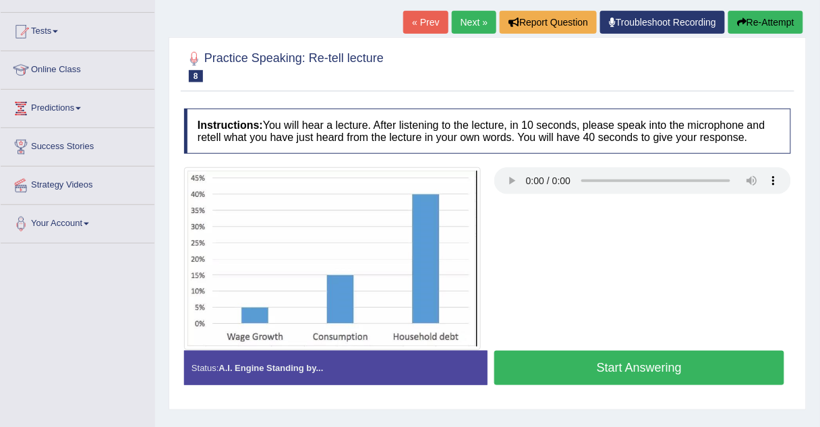
scroll to position [131, 0]
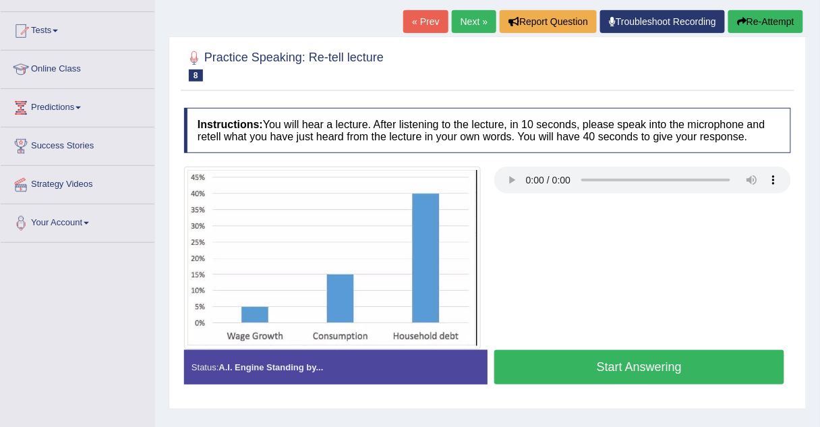
click at [478, 28] on link "Next »" at bounding box center [474, 21] width 45 height 23
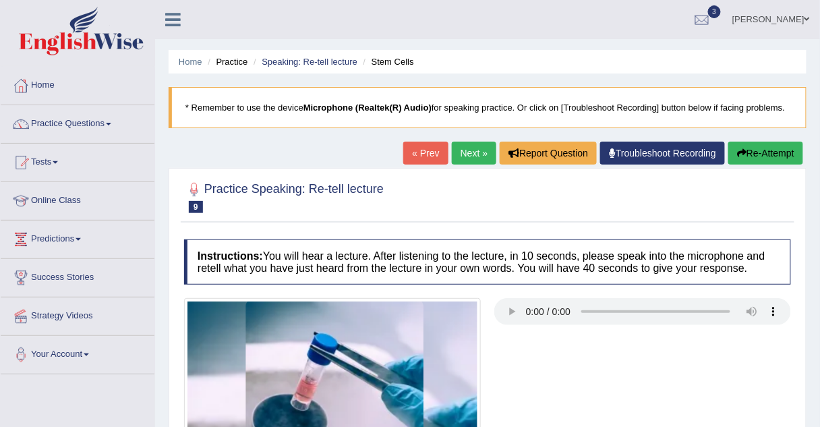
click at [454, 184] on div at bounding box center [487, 196] width 607 height 41
click at [478, 146] on link "Next »" at bounding box center [474, 153] width 45 height 23
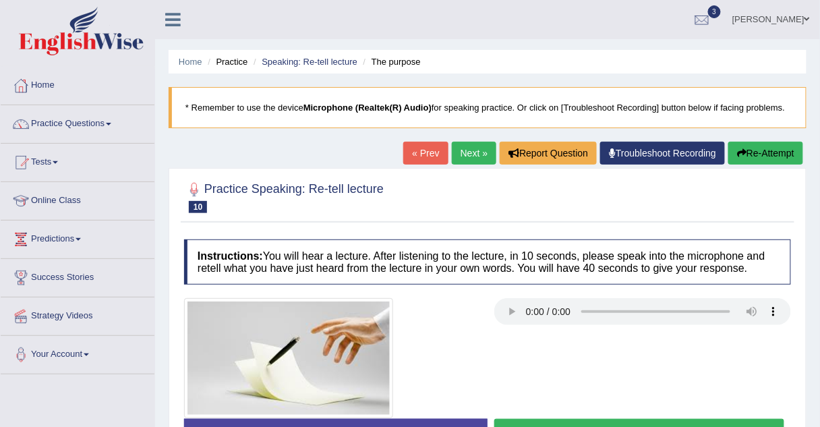
click at [483, 154] on link "Next »" at bounding box center [474, 153] width 45 height 23
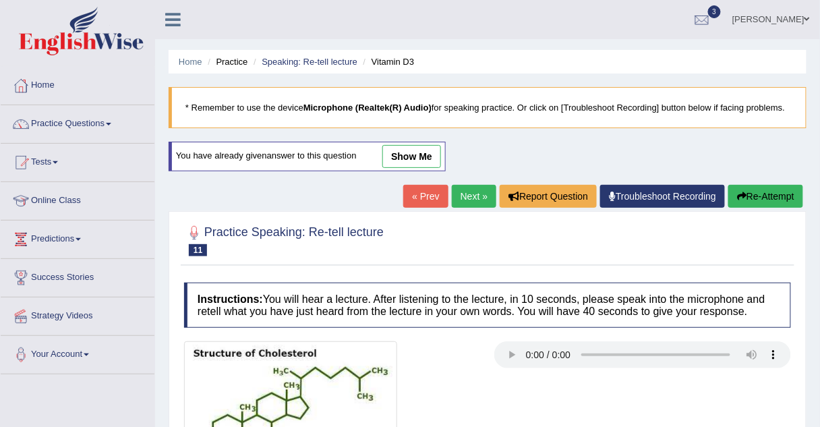
click at [395, 153] on link "show me" at bounding box center [411, 156] width 59 height 23
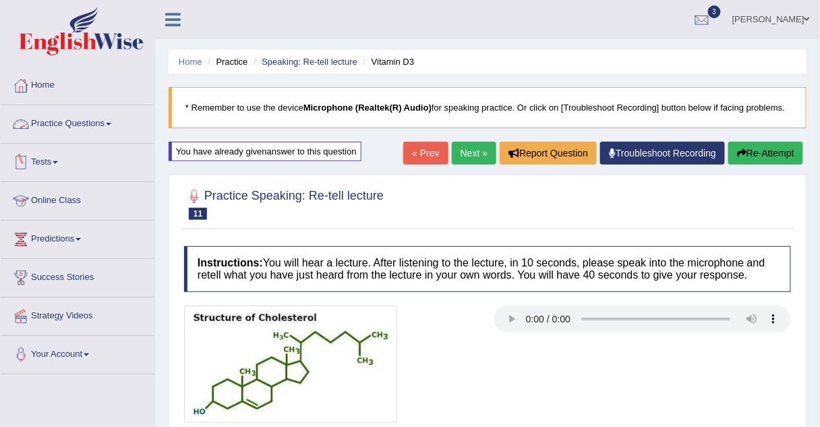
click at [68, 118] on link "Practice Questions" at bounding box center [78, 122] width 154 height 34
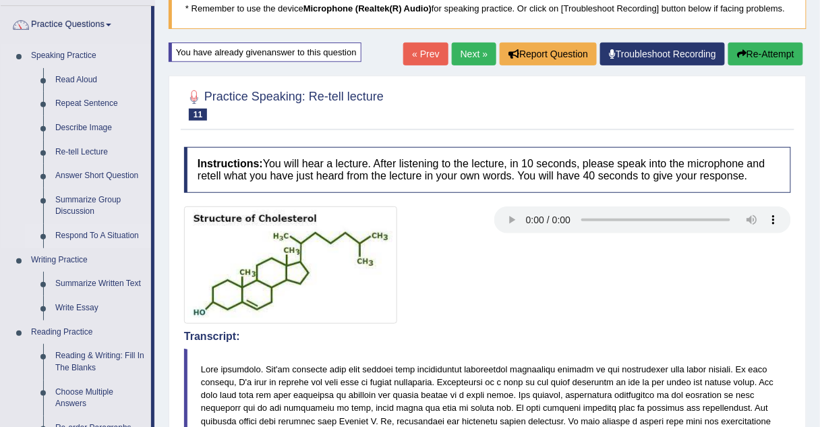
scroll to position [98, 0]
click at [79, 152] on link "Re-tell Lecture" at bounding box center [100, 153] width 102 height 24
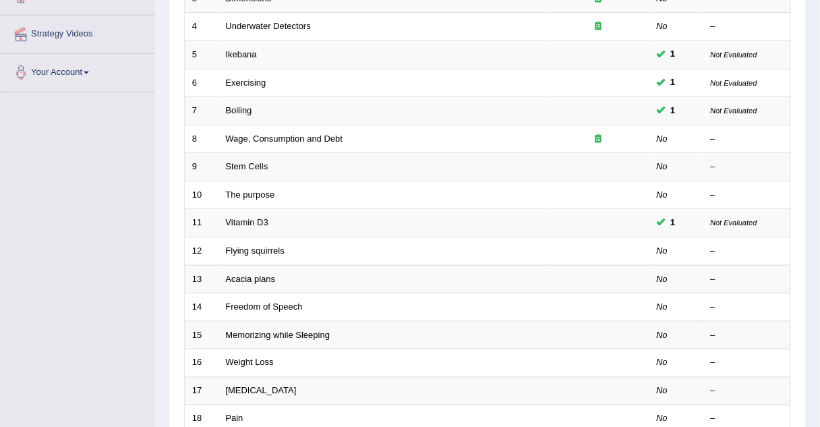
scroll to position [460, 0]
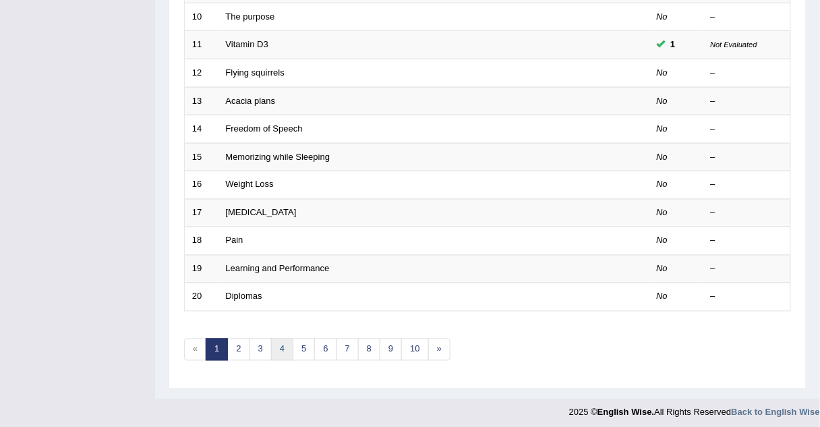
click at [273, 338] on link "4" at bounding box center [282, 349] width 22 height 22
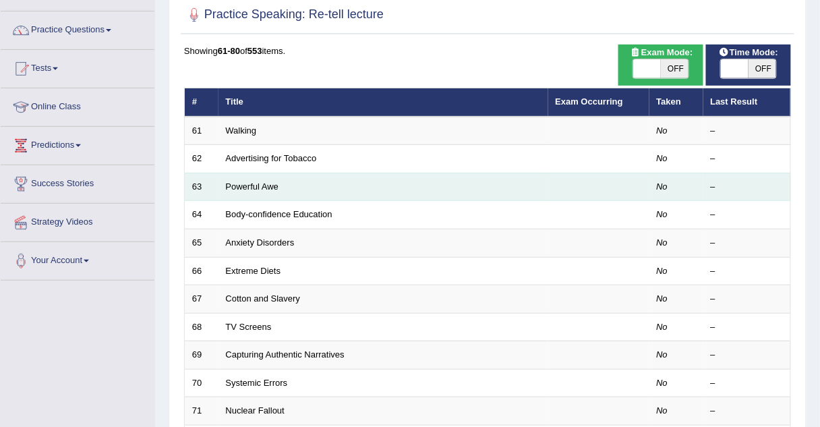
scroll to position [94, 0]
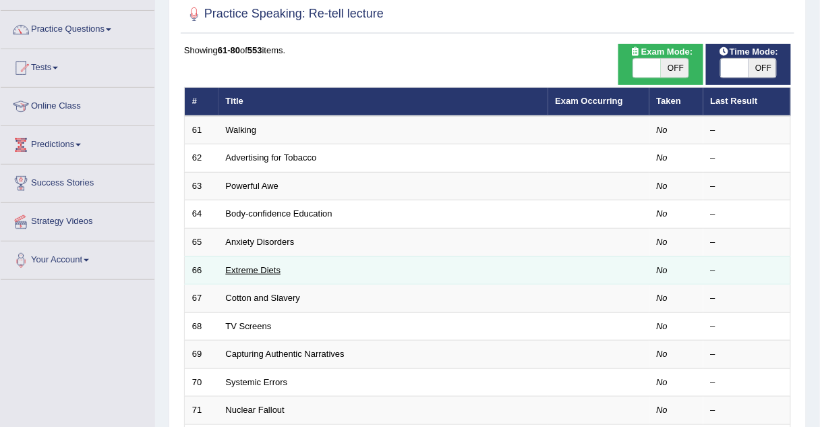
click at [252, 268] on link "Extreme Diets" at bounding box center [253, 270] width 55 height 10
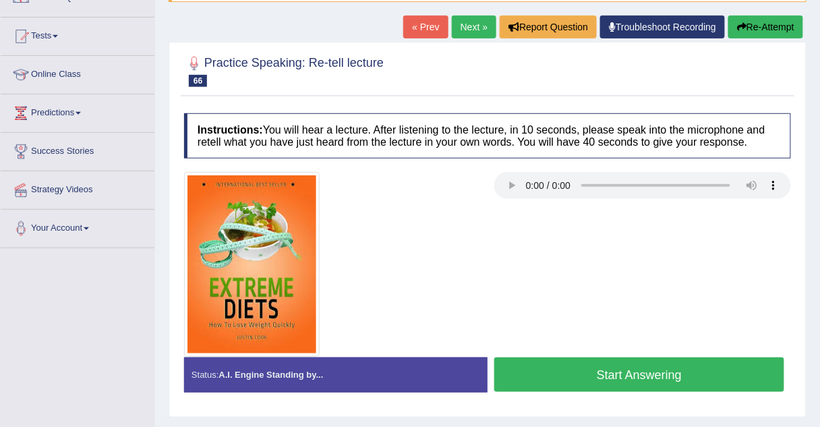
scroll to position [130, 0]
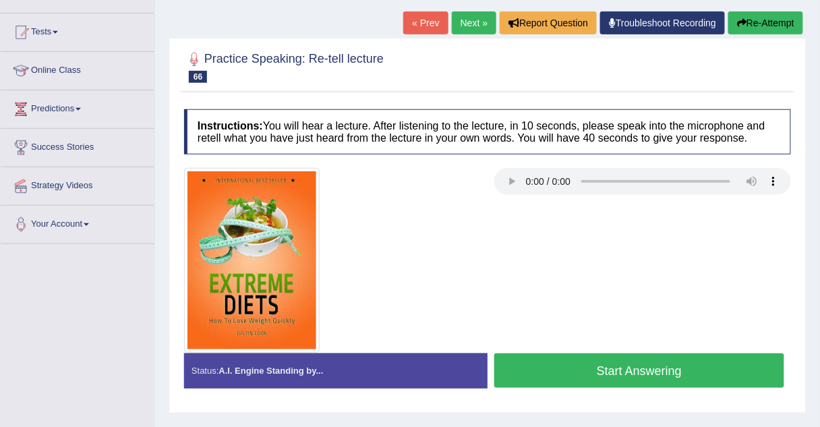
click at [453, 28] on link "Next »" at bounding box center [474, 22] width 45 height 23
